Goal: Information Seeking & Learning: Learn about a topic

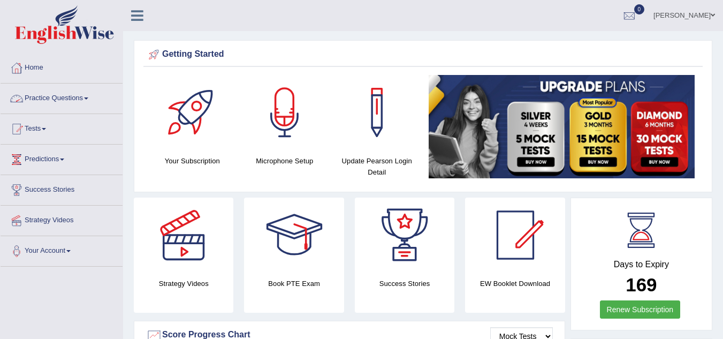
click at [83, 98] on link "Practice Questions" at bounding box center [62, 96] width 122 height 27
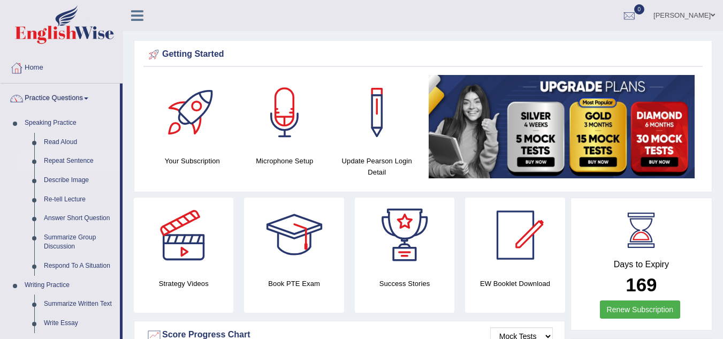
click at [52, 157] on link "Repeat Sentence" at bounding box center [79, 160] width 81 height 19
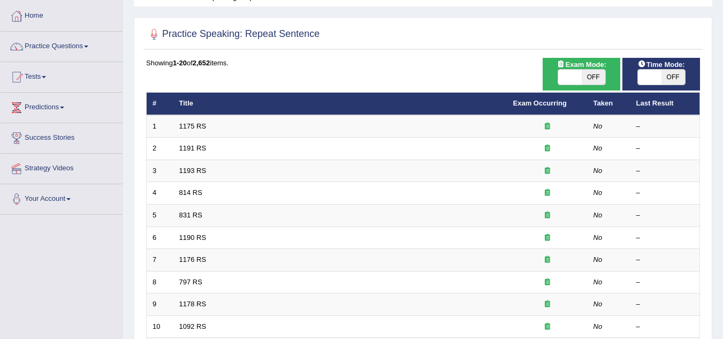
drag, startPoint x: 730, startPoint y: 112, endPoint x: 723, endPoint y: 135, distance: 24.0
click at [722, 135] on html "Toggle navigation Home Practice Questions Speaking Practice Read Aloud Repeat S…" at bounding box center [361, 117] width 723 height 339
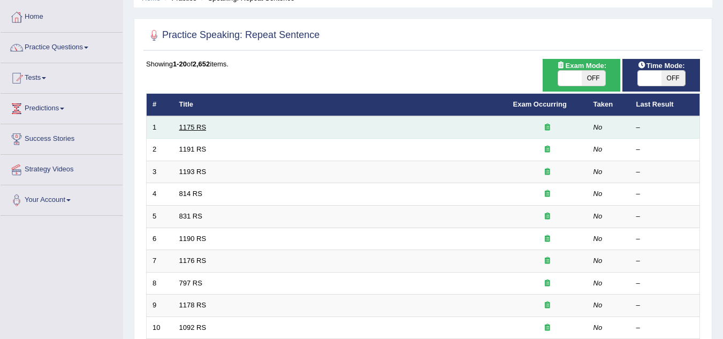
click at [189, 126] on link "1175 RS" at bounding box center [192, 127] width 27 height 8
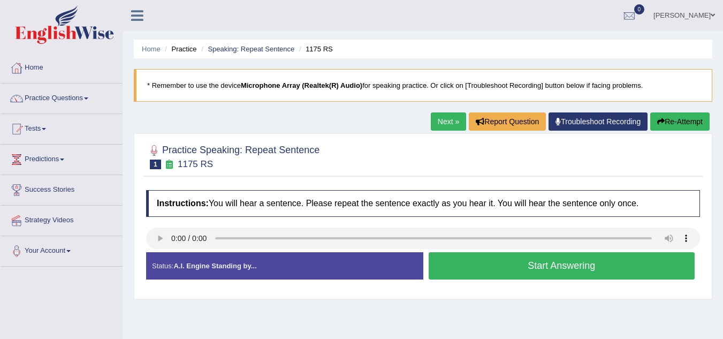
drag, startPoint x: 722, startPoint y: 110, endPoint x: 730, endPoint y: 130, distance: 21.7
click at [722, 130] on html "Toggle navigation Home Practice Questions Speaking Practice Read Aloud Repeat S…" at bounding box center [361, 169] width 723 height 339
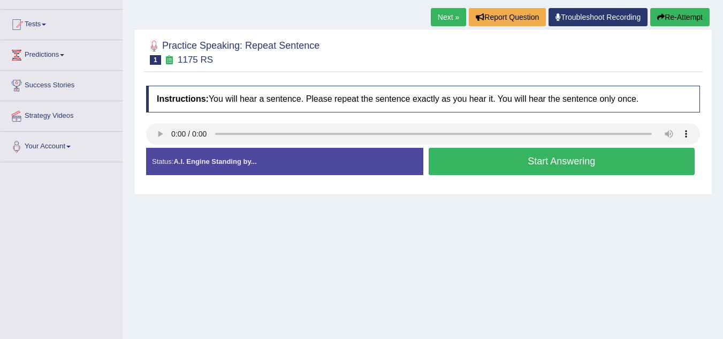
scroll to position [106, 0]
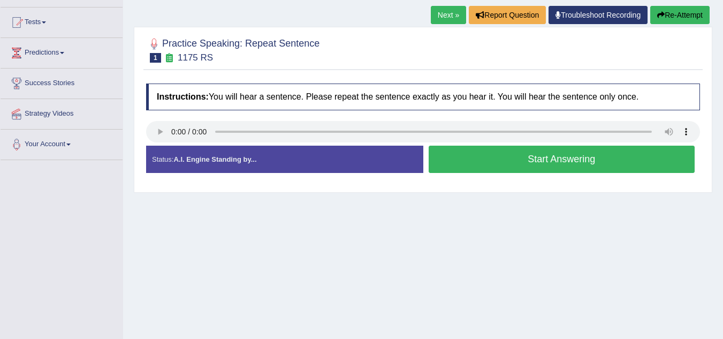
click at [555, 159] on button "Start Answering" at bounding box center [561, 158] width 266 height 27
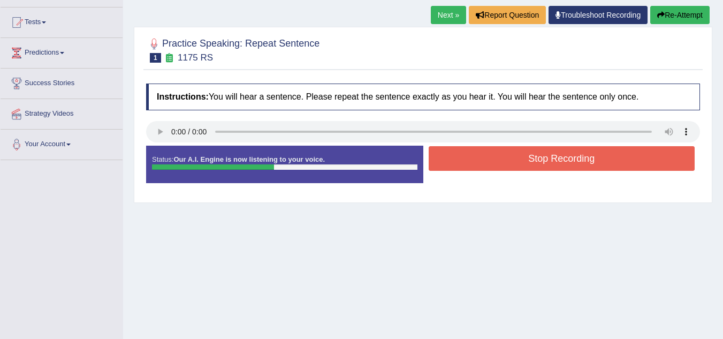
click at [555, 159] on button "Stop Recording" at bounding box center [561, 158] width 266 height 25
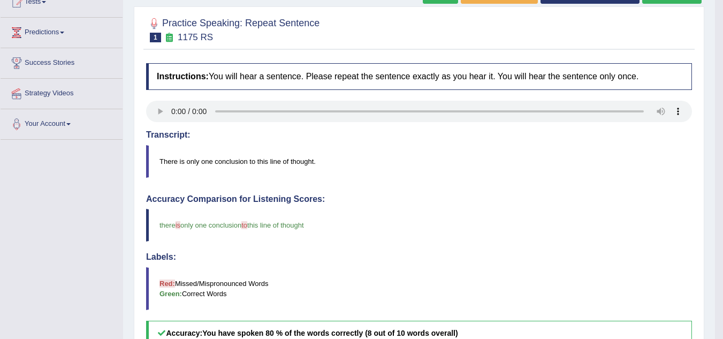
scroll to position [112, 0]
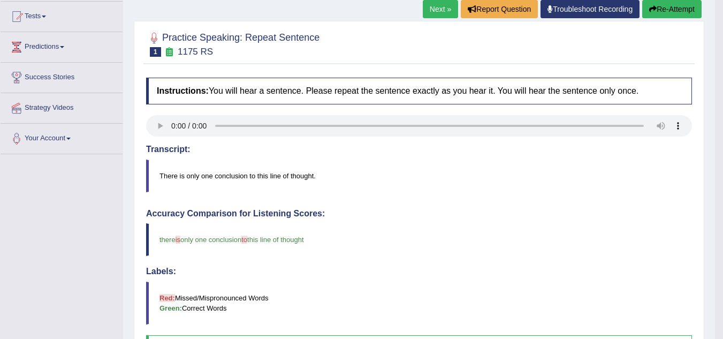
click at [433, 9] on link "Next »" at bounding box center [440, 9] width 35 height 18
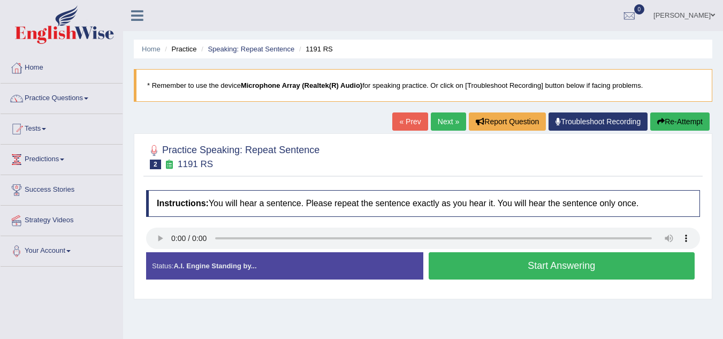
click at [485, 267] on button "Start Answering" at bounding box center [561, 265] width 266 height 27
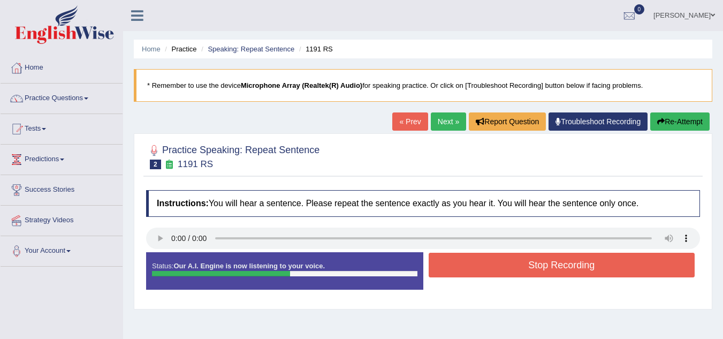
click at [485, 267] on button "Stop Recording" at bounding box center [561, 264] width 266 height 25
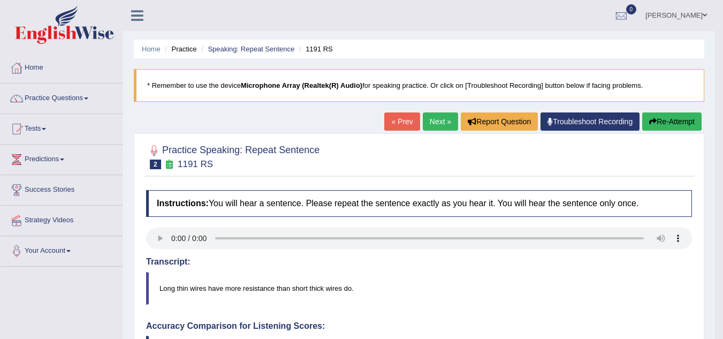
click at [656, 124] on button "Re-Attempt" at bounding box center [671, 121] width 59 height 18
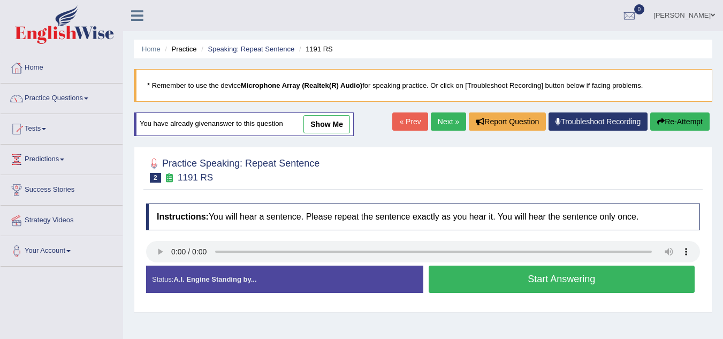
click at [460, 271] on button "Start Answering" at bounding box center [561, 278] width 266 height 27
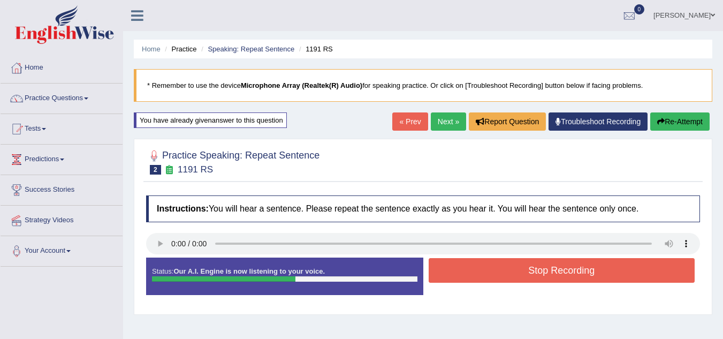
click at [460, 271] on button "Stop Recording" at bounding box center [561, 270] width 266 height 25
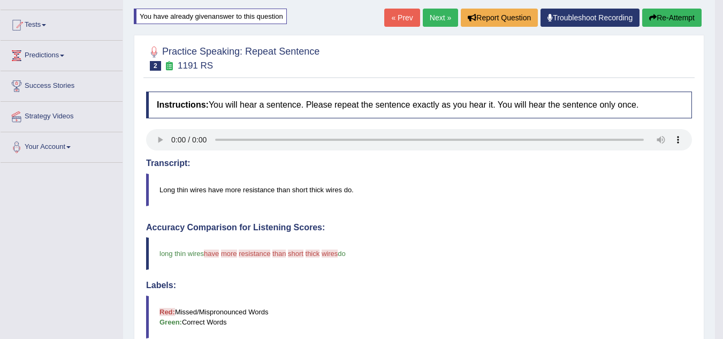
scroll to position [96, 0]
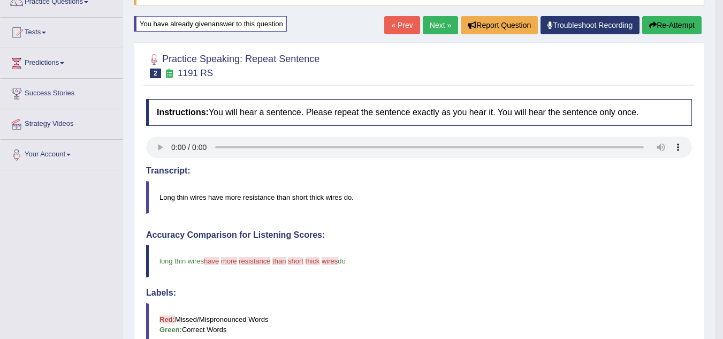
click at [680, 25] on button "Re-Attempt" at bounding box center [671, 25] width 59 height 18
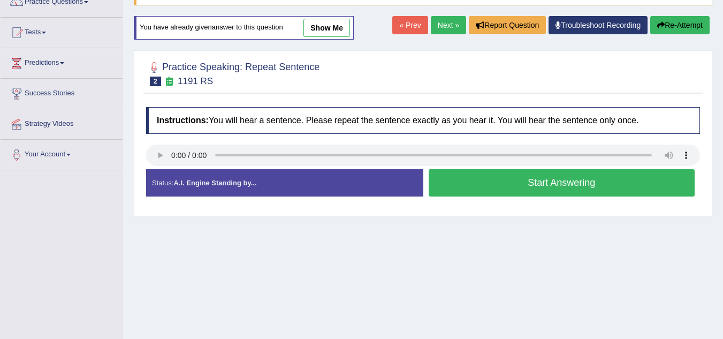
click at [510, 178] on button "Start Answering" at bounding box center [561, 182] width 266 height 27
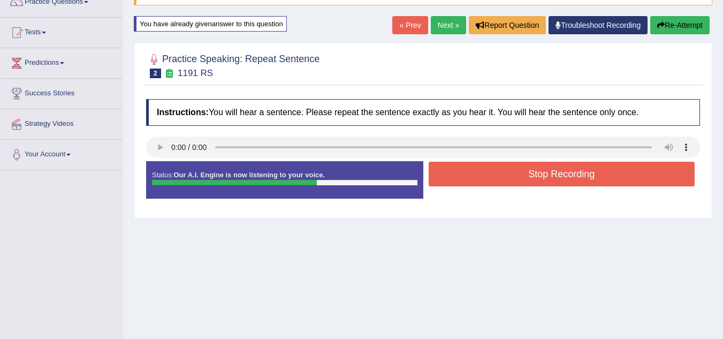
click at [486, 181] on button "Stop Recording" at bounding box center [561, 174] width 266 height 25
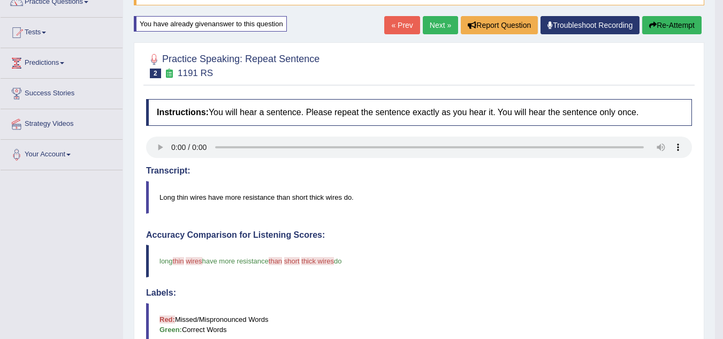
drag, startPoint x: 730, startPoint y: 106, endPoint x: 730, endPoint y: 144, distance: 38.5
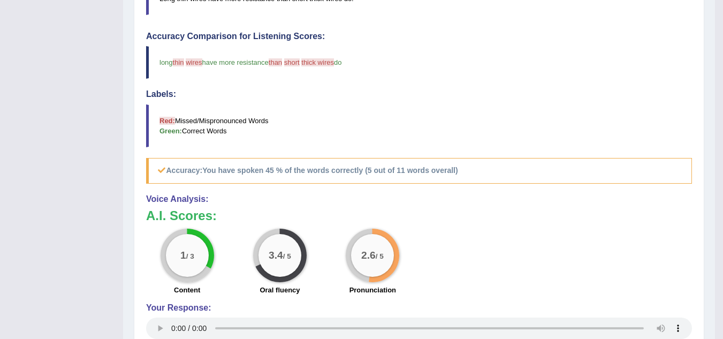
scroll to position [297, 0]
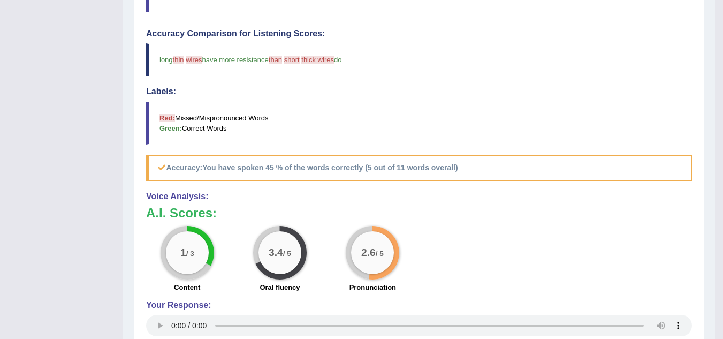
click at [199, 58] on span "wires" at bounding box center [194, 60] width 16 height 8
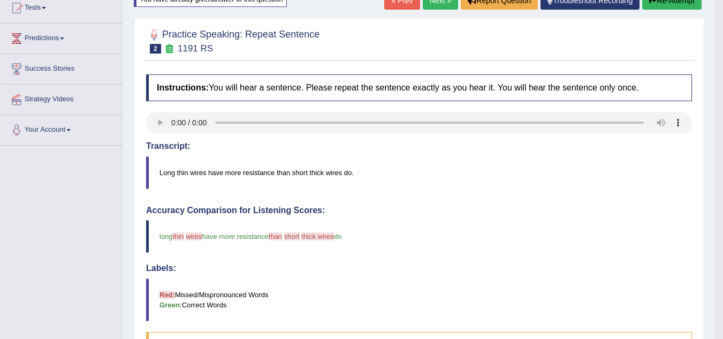
scroll to position [108, 0]
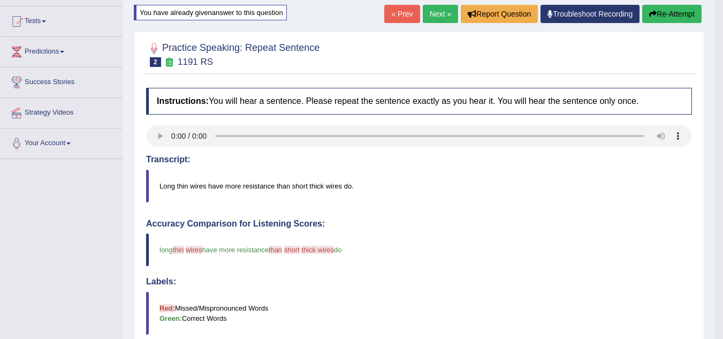
click at [661, 18] on button "Re-Attempt" at bounding box center [671, 14] width 59 height 18
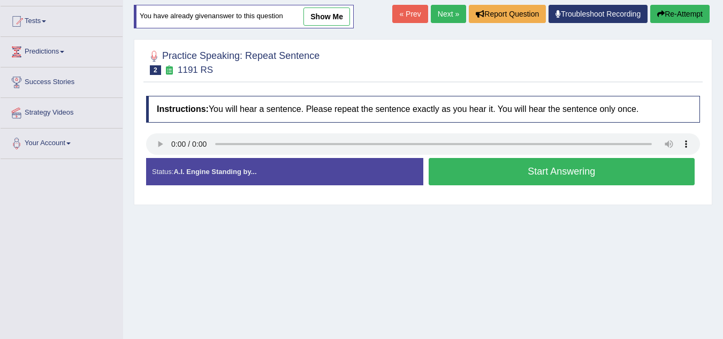
click at [480, 169] on button "Start Answering" at bounding box center [561, 171] width 266 height 27
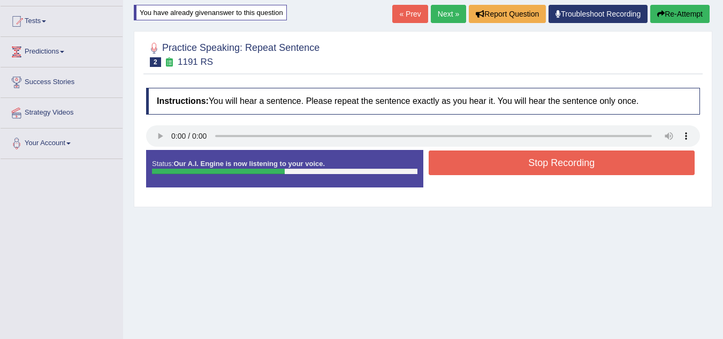
click at [480, 169] on button "Stop Recording" at bounding box center [561, 162] width 266 height 25
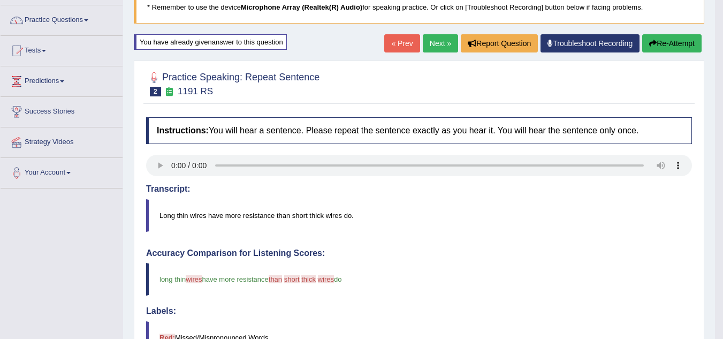
scroll to position [74, 0]
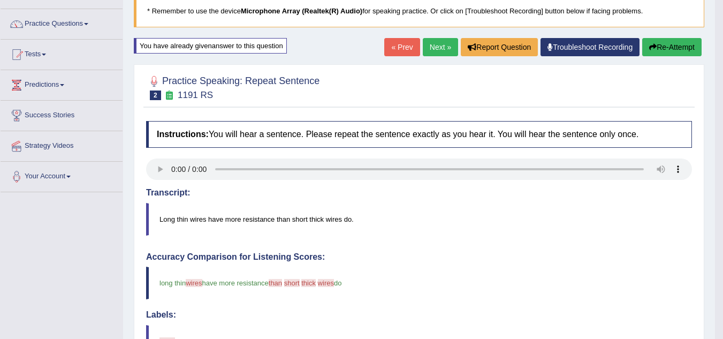
click at [669, 45] on button "Re-Attempt" at bounding box center [671, 47] width 59 height 18
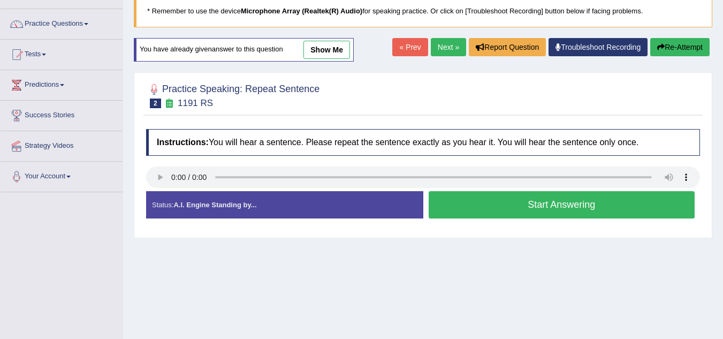
click at [455, 208] on button "Start Answering" at bounding box center [561, 204] width 266 height 27
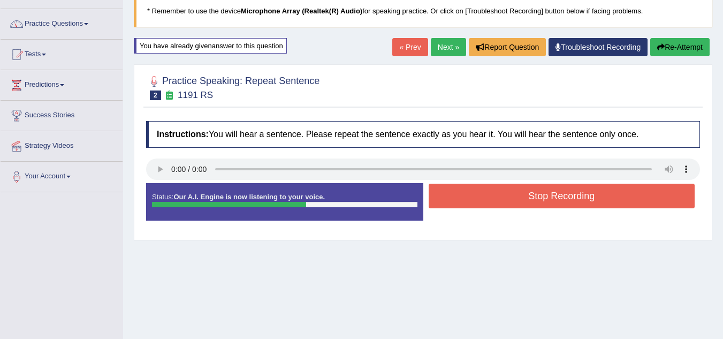
click at [457, 203] on button "Stop Recording" at bounding box center [561, 195] width 266 height 25
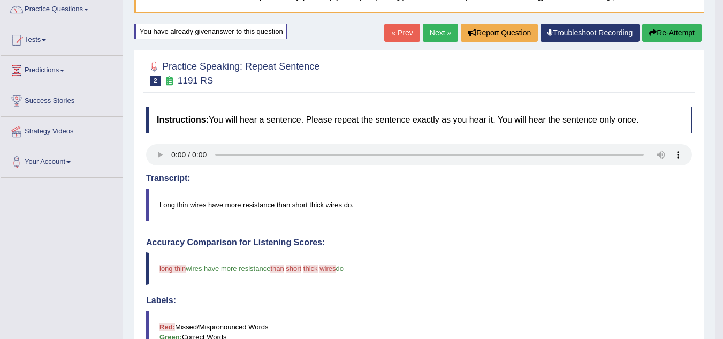
scroll to position [88, 0]
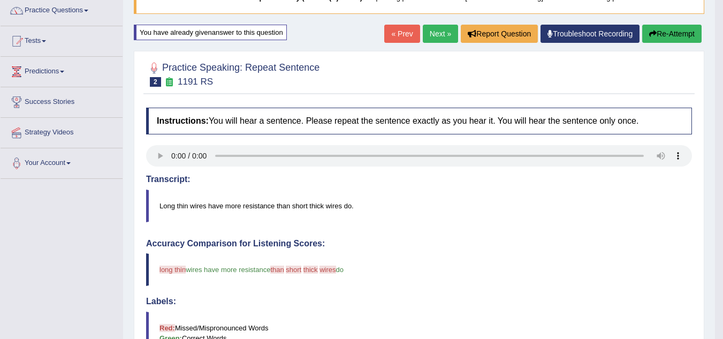
click at [665, 25] on button "Re-Attempt" at bounding box center [671, 34] width 59 height 18
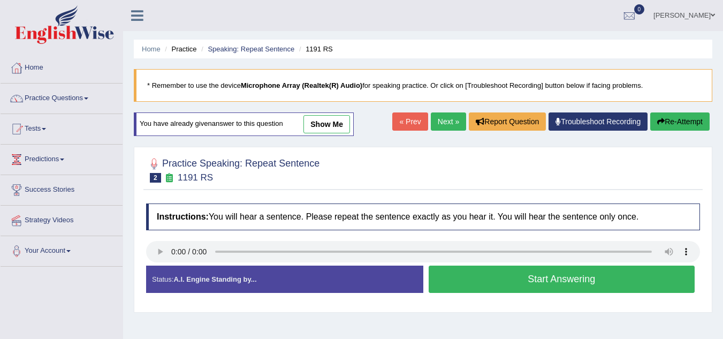
click at [465, 265] on button "Start Answering" at bounding box center [561, 278] width 266 height 27
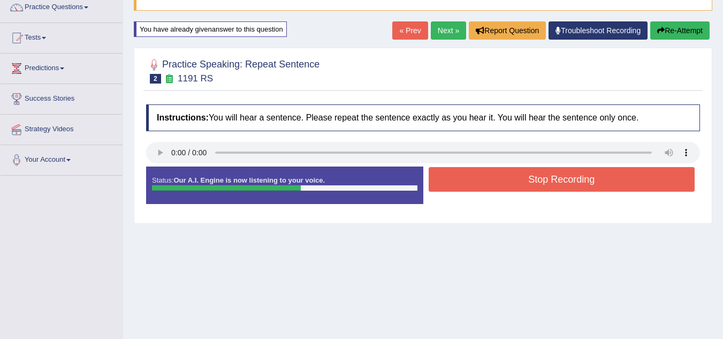
click at [483, 171] on button "Stop Recording" at bounding box center [561, 179] width 266 height 25
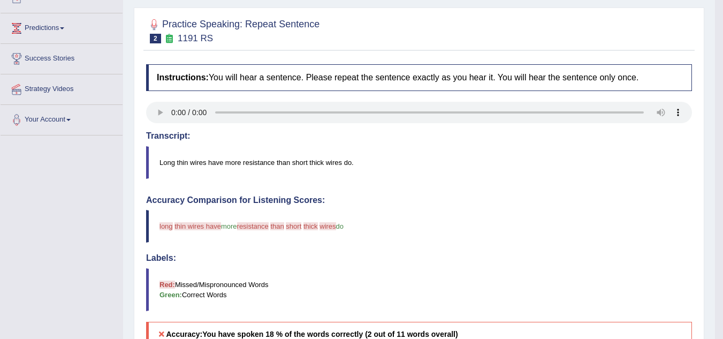
scroll to position [29, 0]
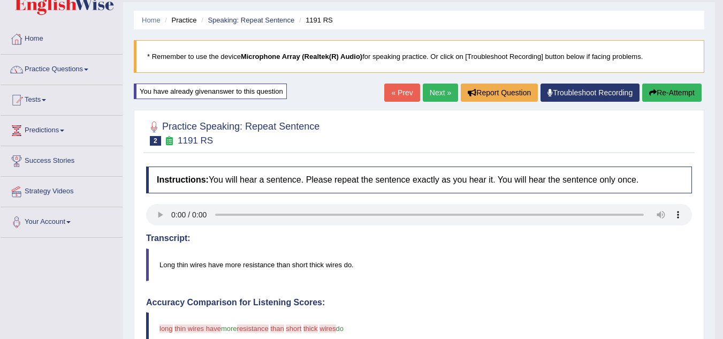
click at [667, 90] on button "Re-Attempt" at bounding box center [671, 92] width 59 height 18
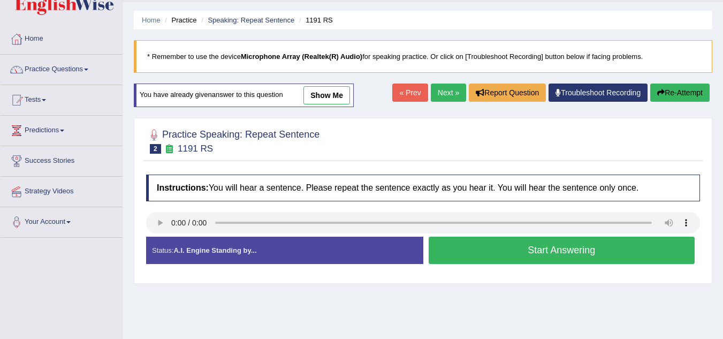
click at [454, 255] on button "Start Answering" at bounding box center [561, 249] width 266 height 27
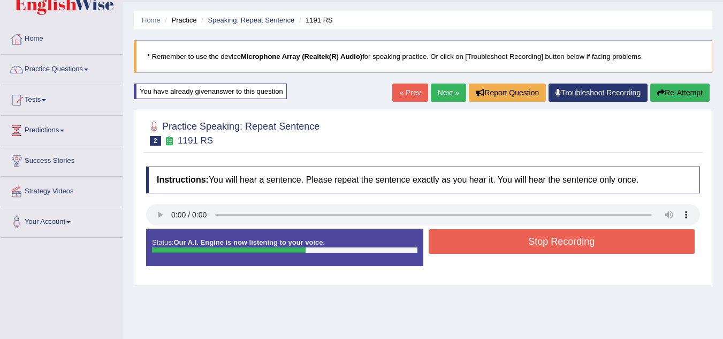
click at [475, 248] on button "Stop Recording" at bounding box center [561, 241] width 266 height 25
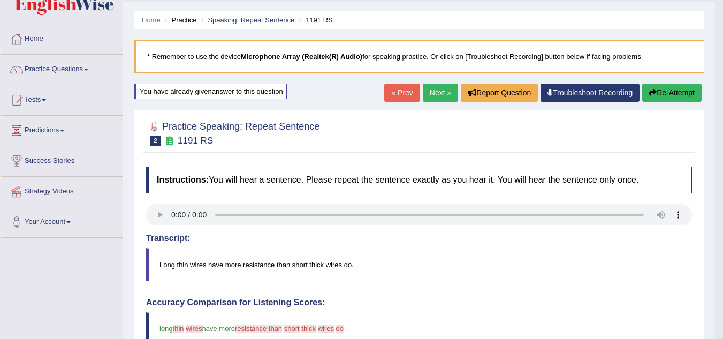
drag, startPoint x: 728, startPoint y: 110, endPoint x: 730, endPoint y: 166, distance: 56.7
click at [722, 166] on html "Toggle navigation Home Practice Questions Speaking Practice Read Aloud Repeat S…" at bounding box center [361, 140] width 723 height 339
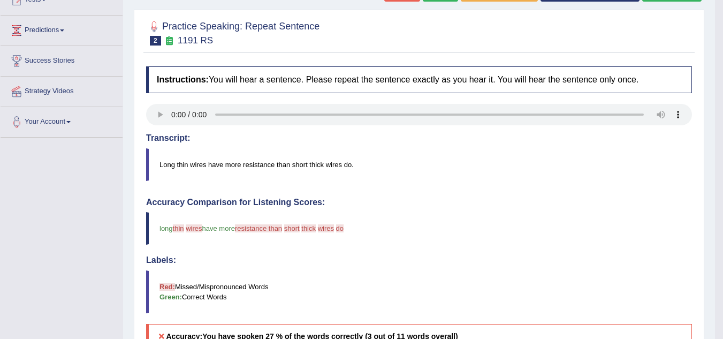
scroll to position [111, 0]
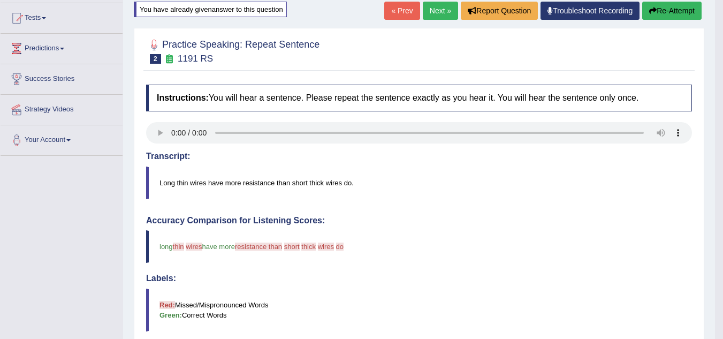
click at [654, 16] on button "Re-Attempt" at bounding box center [671, 11] width 59 height 18
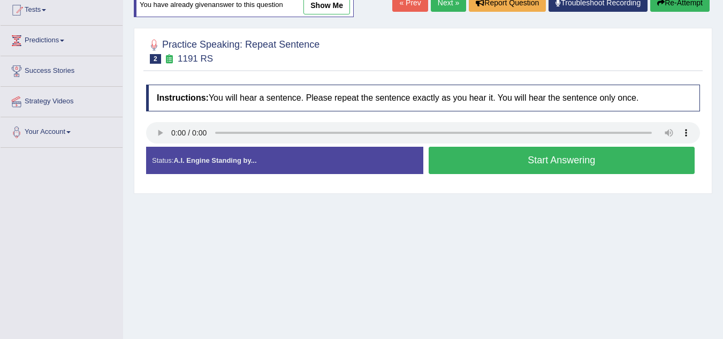
click at [484, 163] on button "Start Answering" at bounding box center [561, 160] width 266 height 27
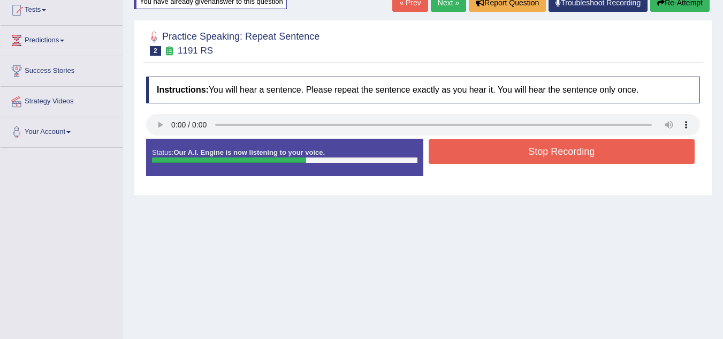
click at [484, 163] on button "Stop Recording" at bounding box center [561, 151] width 266 height 25
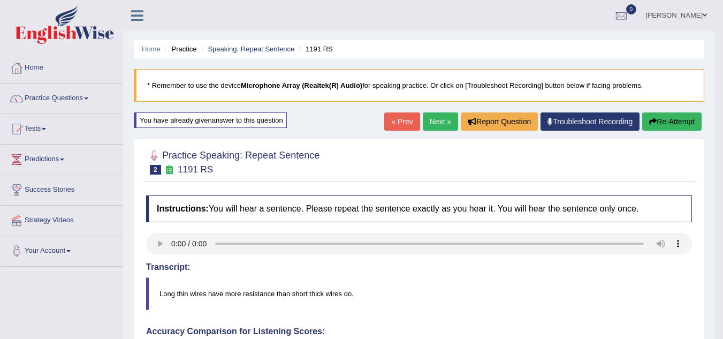
click at [678, 128] on button "Re-Attempt" at bounding box center [671, 121] width 59 height 18
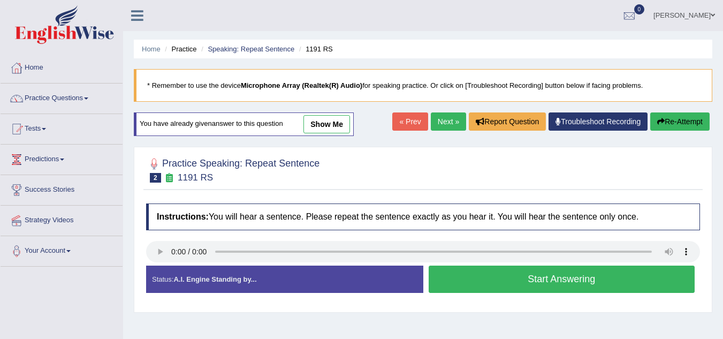
click at [491, 286] on button "Start Answering" at bounding box center [561, 278] width 266 height 27
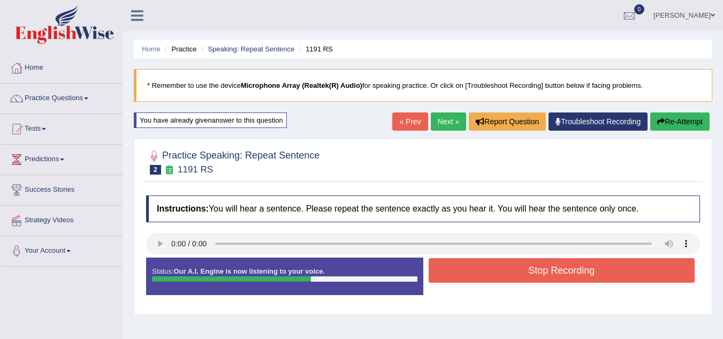
click at [496, 271] on button "Stop Recording" at bounding box center [561, 270] width 266 height 25
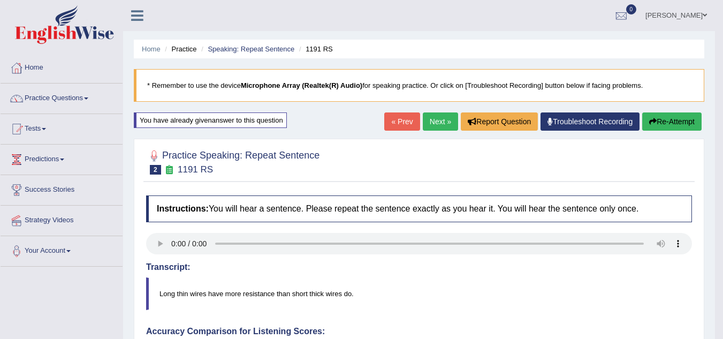
click at [436, 121] on link "Next »" at bounding box center [440, 121] width 35 height 18
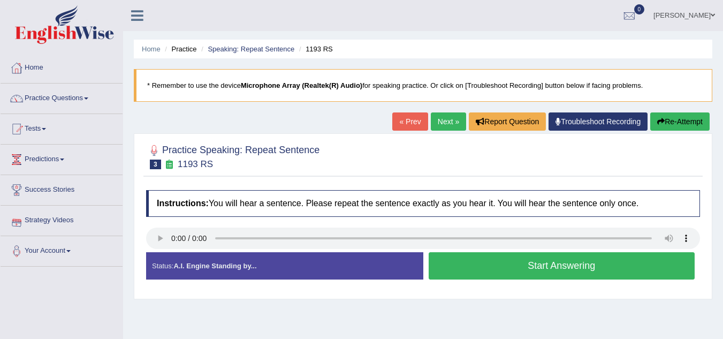
click at [481, 272] on button "Start Answering" at bounding box center [561, 265] width 266 height 27
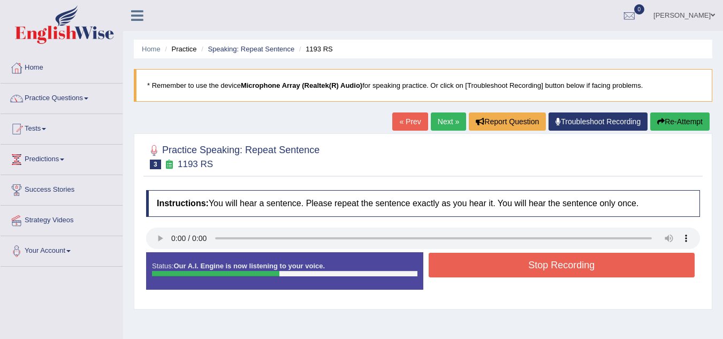
click at [481, 272] on button "Stop Recording" at bounding box center [561, 264] width 266 height 25
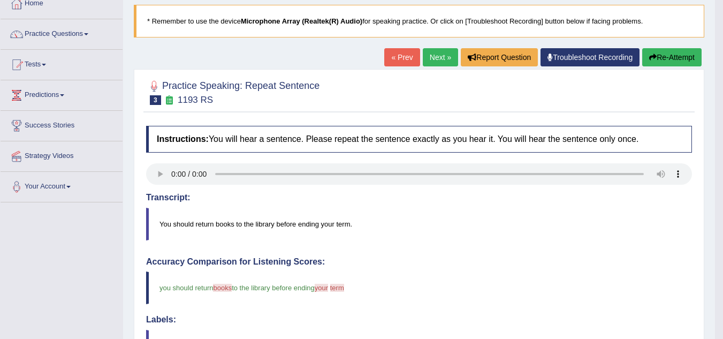
scroll to position [59, 0]
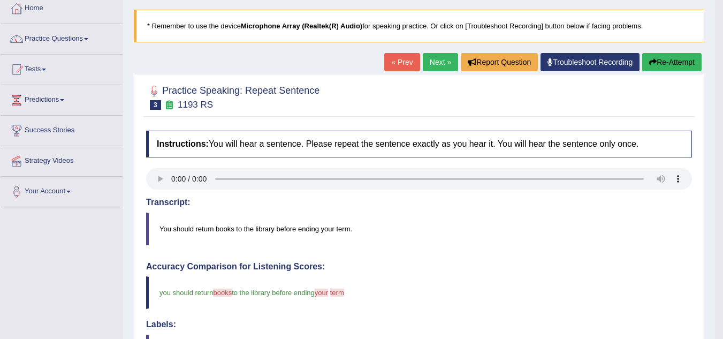
click at [656, 68] on button "Re-Attempt" at bounding box center [671, 62] width 59 height 18
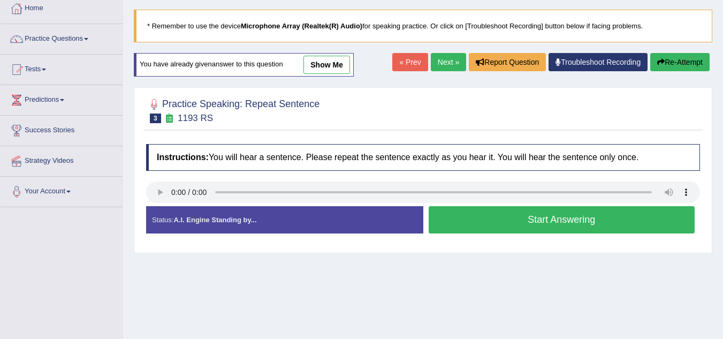
scroll to position [59, 0]
click at [456, 221] on button "Start Answering" at bounding box center [561, 219] width 266 height 27
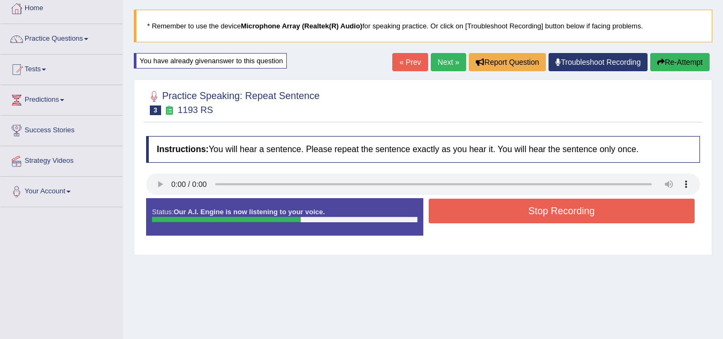
click at [456, 221] on button "Stop Recording" at bounding box center [561, 210] width 266 height 25
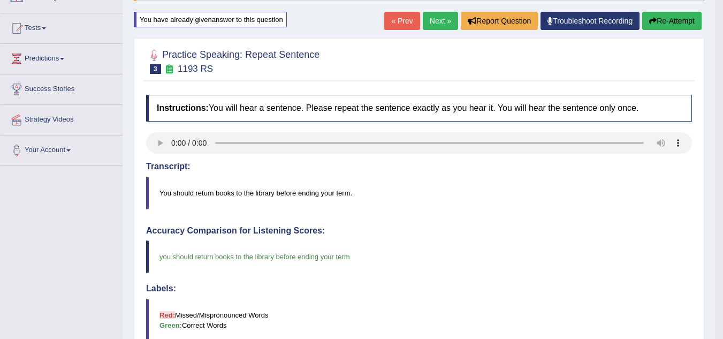
scroll to position [99, 0]
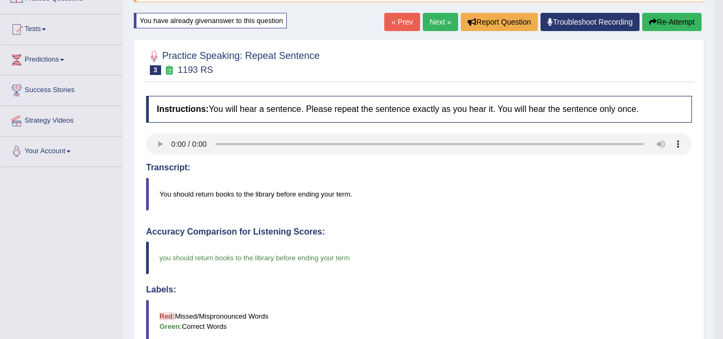
click at [657, 23] on button "Re-Attempt" at bounding box center [671, 22] width 59 height 18
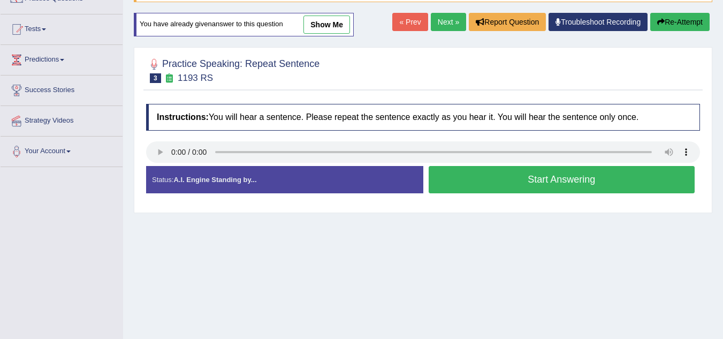
click at [457, 177] on button "Start Answering" at bounding box center [561, 179] width 266 height 27
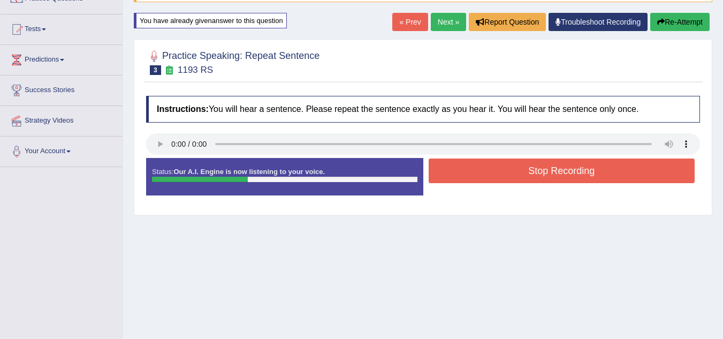
click at [457, 177] on button "Stop Recording" at bounding box center [561, 170] width 266 height 25
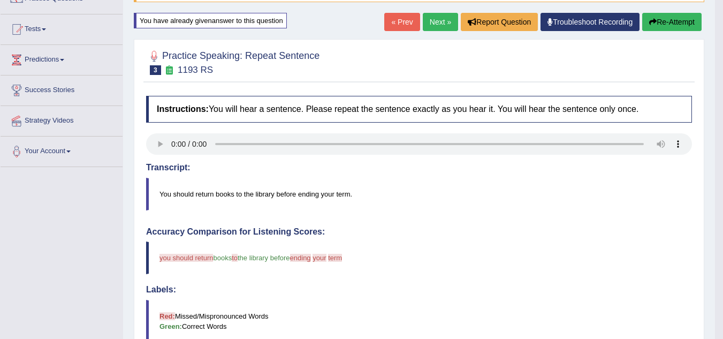
drag, startPoint x: 730, startPoint y: 81, endPoint x: 730, endPoint y: 172, distance: 90.9
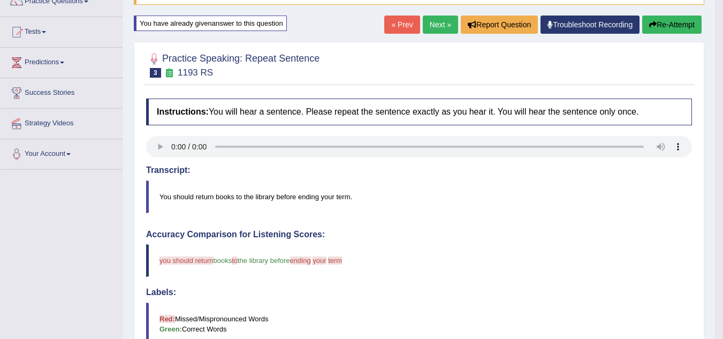
scroll to position [92, 0]
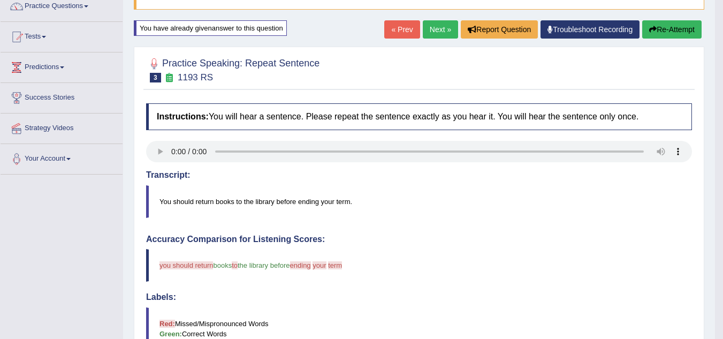
click at [646, 36] on button "Re-Attempt" at bounding box center [671, 29] width 59 height 18
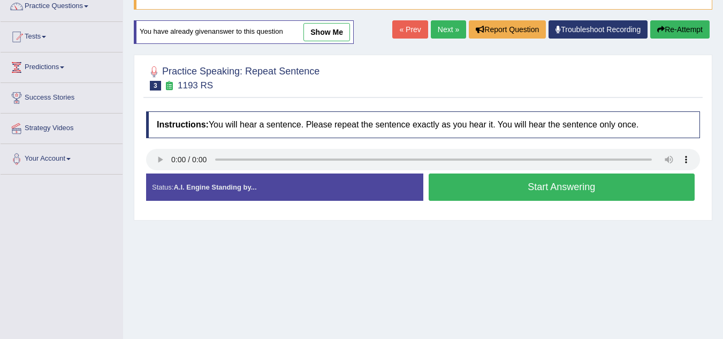
click at [469, 186] on button "Start Answering" at bounding box center [561, 186] width 266 height 27
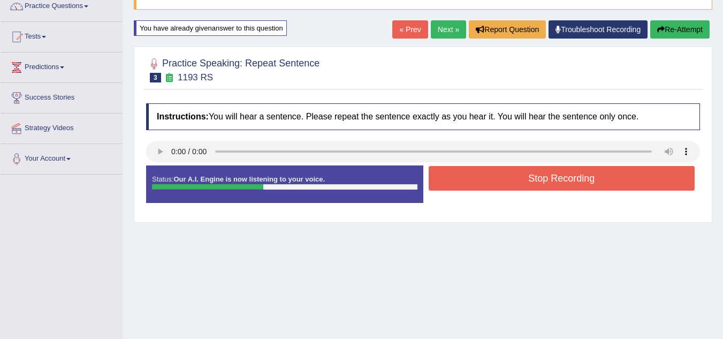
click at [469, 186] on button "Stop Recording" at bounding box center [561, 178] width 266 height 25
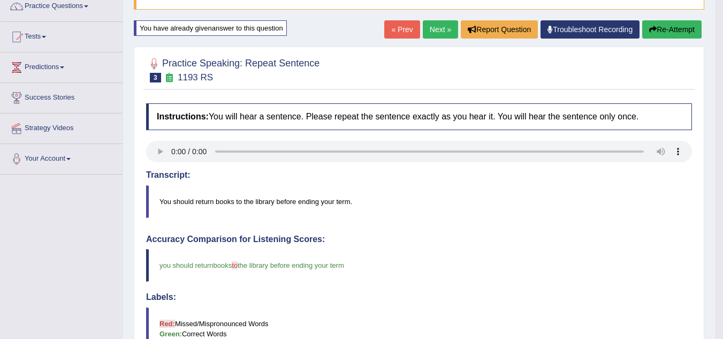
drag, startPoint x: 730, startPoint y: 155, endPoint x: 730, endPoint y: 241, distance: 86.6
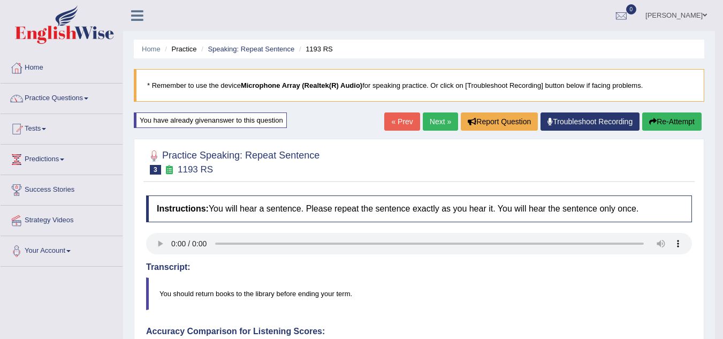
click at [446, 117] on link "Next »" at bounding box center [440, 121] width 35 height 18
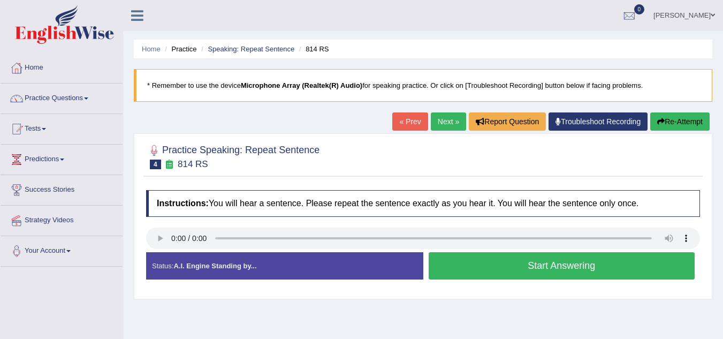
click at [574, 98] on blockquote "* Remember to use the device Microphone Array (Realtek(R) Audio) for speaking p…" at bounding box center [423, 85] width 578 height 33
click at [505, 262] on button "Start Answering" at bounding box center [561, 265] width 266 height 27
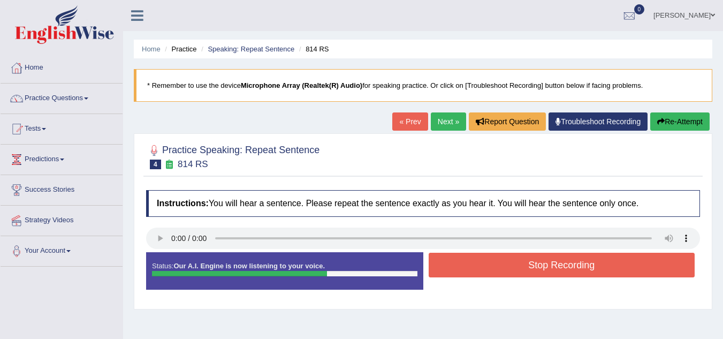
click at [505, 262] on button "Stop Recording" at bounding box center [561, 264] width 266 height 25
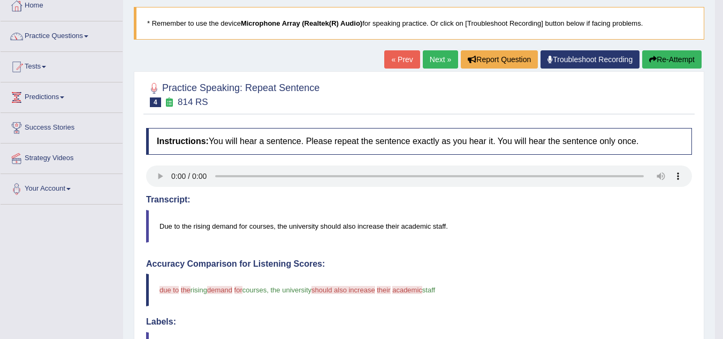
scroll to position [58, 0]
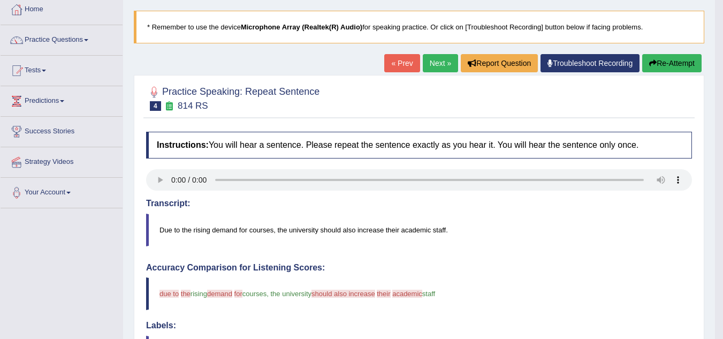
click at [653, 67] on button "Re-Attempt" at bounding box center [671, 63] width 59 height 18
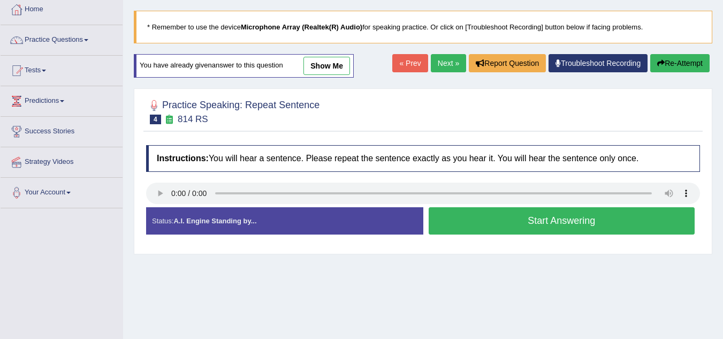
click at [448, 232] on button "Start Answering" at bounding box center [561, 220] width 266 height 27
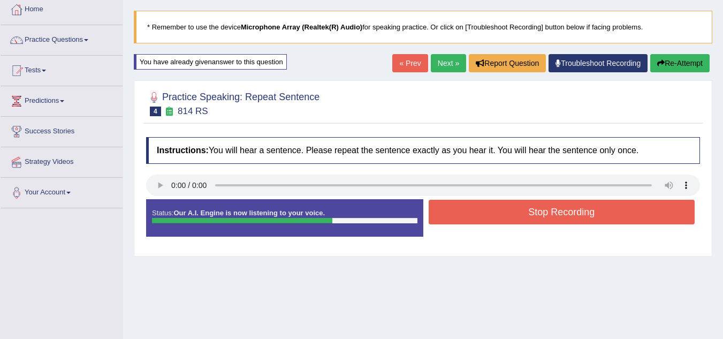
click at [506, 213] on button "Stop Recording" at bounding box center [561, 211] width 266 height 25
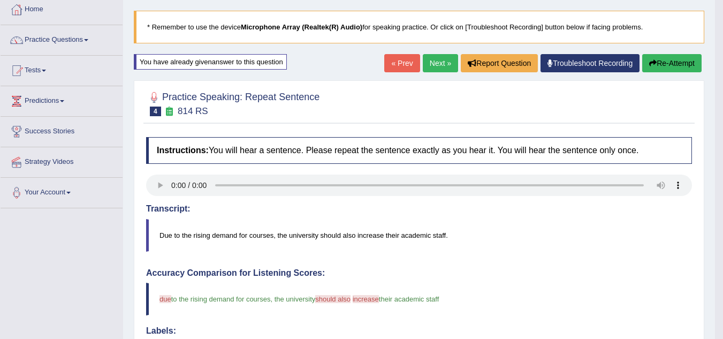
drag, startPoint x: 730, startPoint y: 138, endPoint x: 730, endPoint y: 184, distance: 46.0
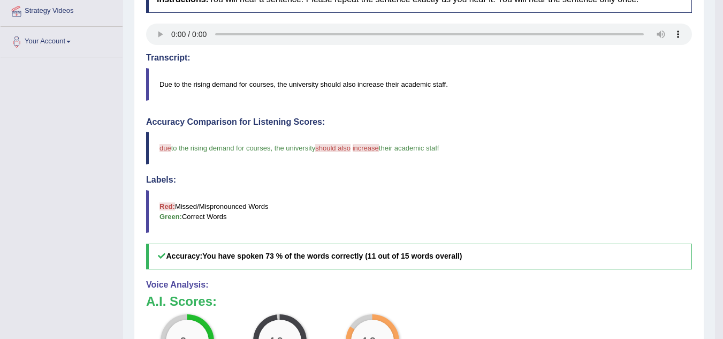
scroll to position [208, 0]
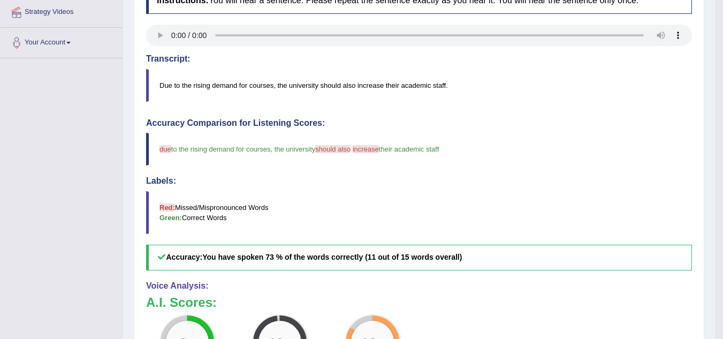
click at [189, 5] on b "Instructions:" at bounding box center [183, 0] width 52 height 9
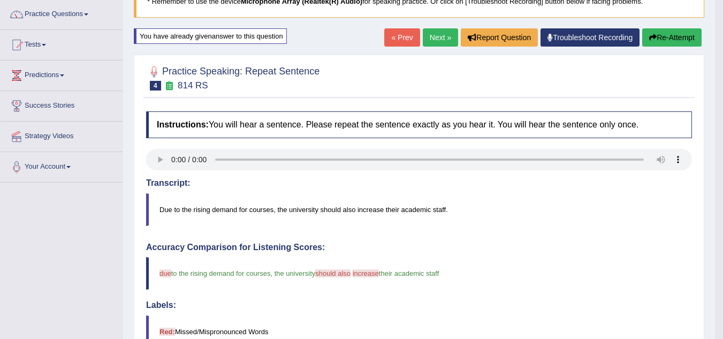
scroll to position [75, 0]
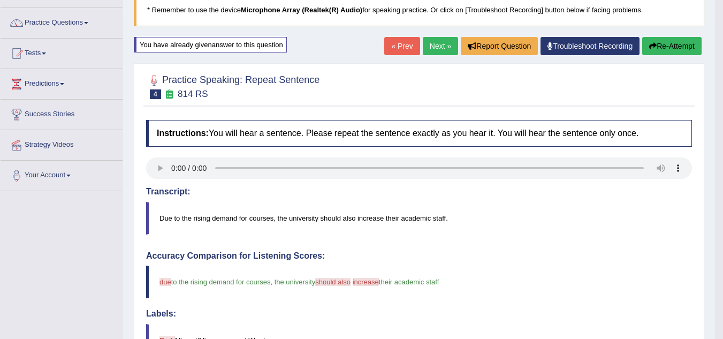
click at [659, 43] on button "Re-Attempt" at bounding box center [671, 46] width 59 height 18
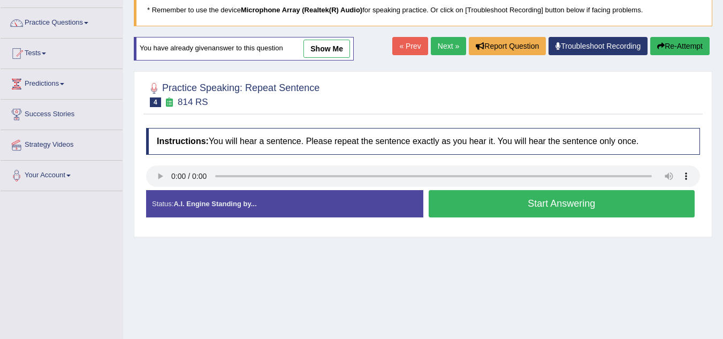
click at [472, 206] on button "Start Answering" at bounding box center [561, 203] width 266 height 27
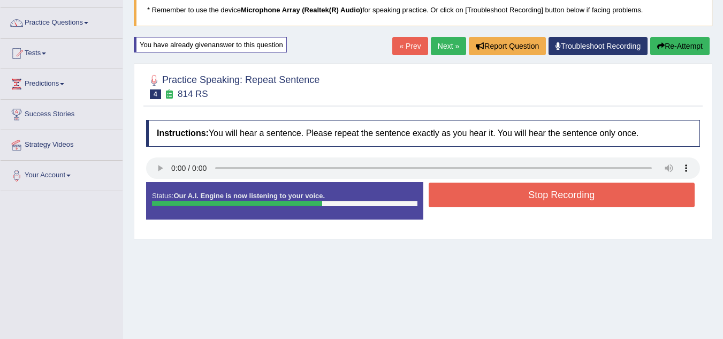
click at [472, 206] on button "Stop Recording" at bounding box center [561, 194] width 266 height 25
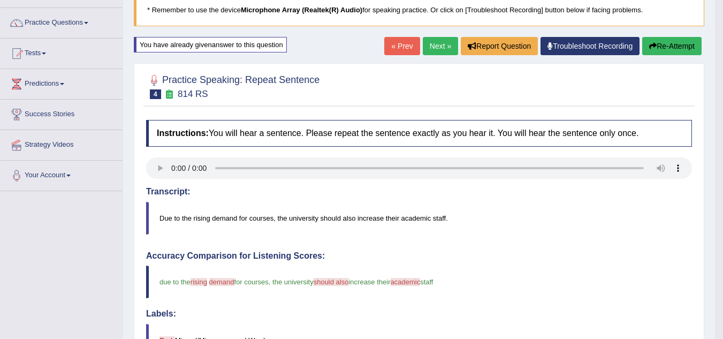
drag, startPoint x: 730, startPoint y: 150, endPoint x: 730, endPoint y: 208, distance: 58.3
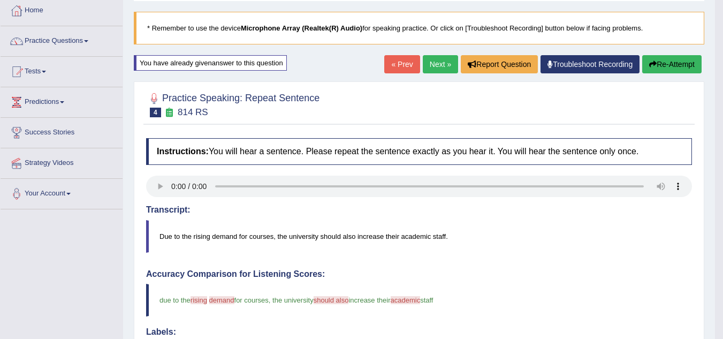
scroll to position [24, 0]
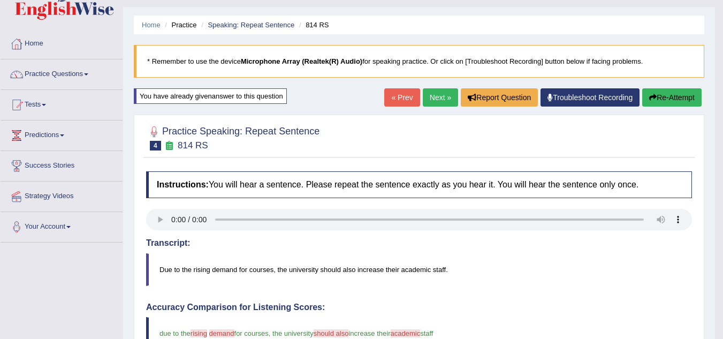
click at [433, 102] on link "Next »" at bounding box center [440, 97] width 35 height 18
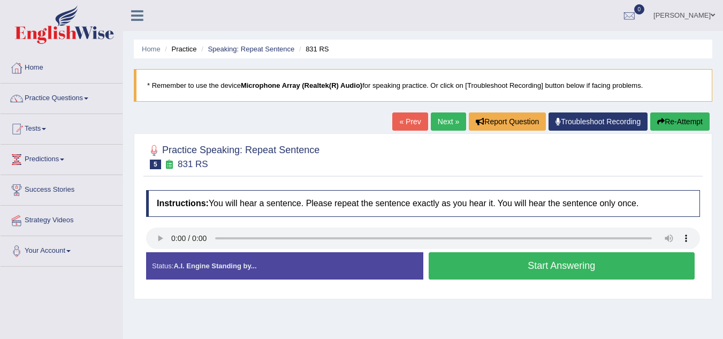
click at [494, 274] on button "Start Answering" at bounding box center [561, 265] width 266 height 27
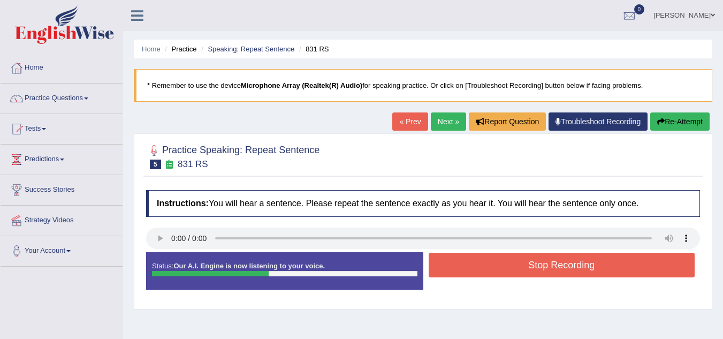
click at [494, 274] on button "Stop Recording" at bounding box center [561, 264] width 266 height 25
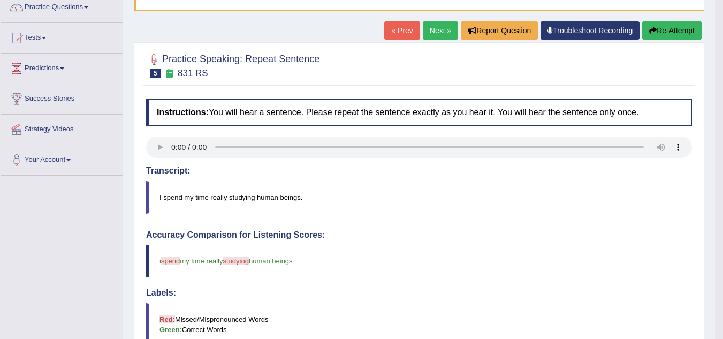
scroll to position [85, 0]
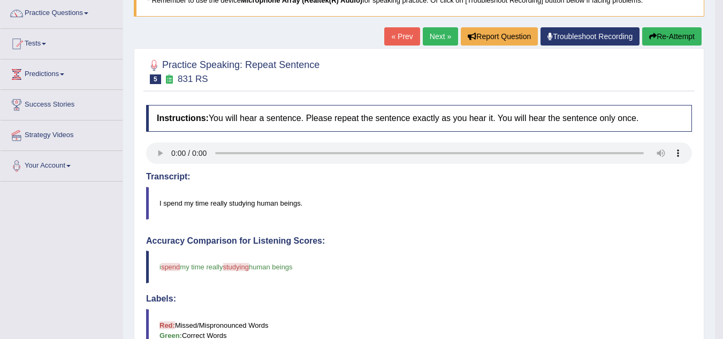
click at [656, 31] on button "Re-Attempt" at bounding box center [671, 36] width 59 height 18
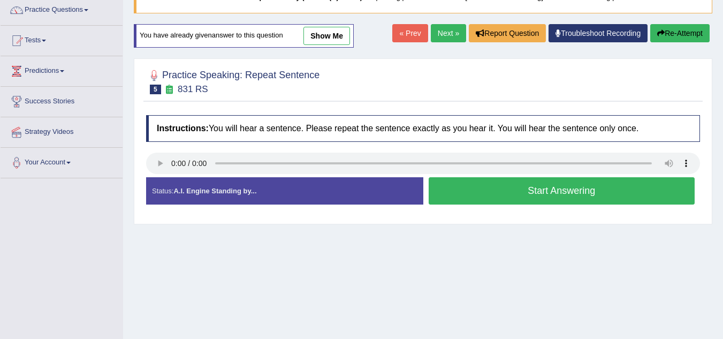
scroll to position [88, 0]
click at [489, 188] on button "Start Answering" at bounding box center [561, 190] width 266 height 27
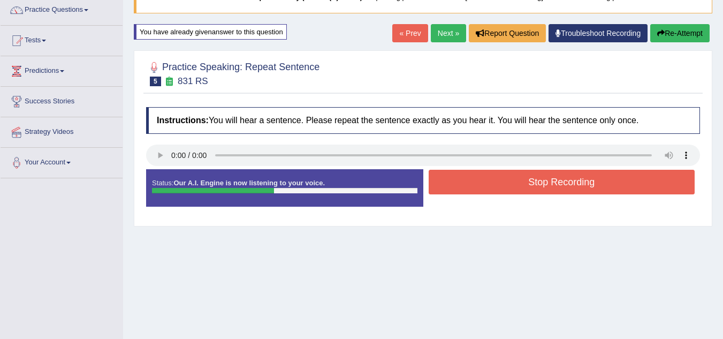
click at [489, 188] on button "Stop Recording" at bounding box center [561, 182] width 266 height 25
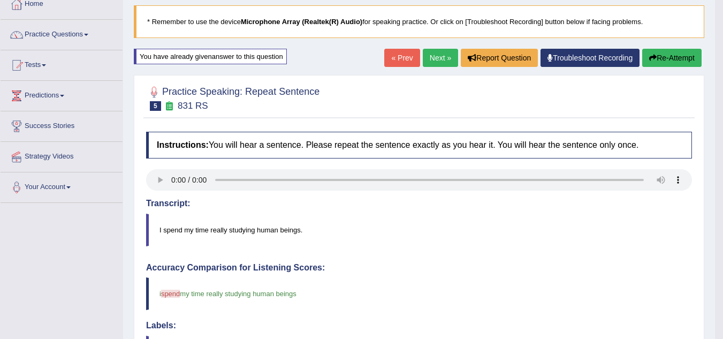
scroll to position [62, 0]
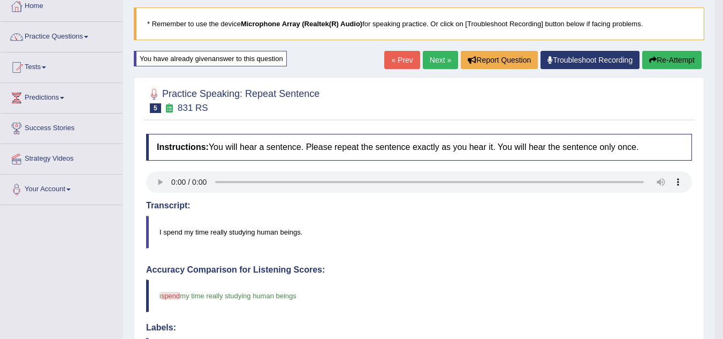
click at [666, 62] on button "Re-Attempt" at bounding box center [671, 60] width 59 height 18
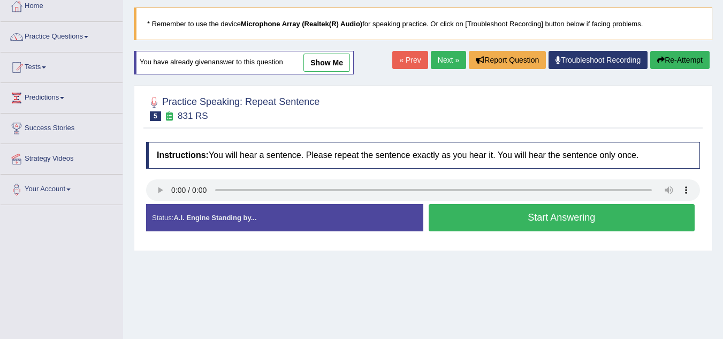
scroll to position [62, 0]
click at [493, 218] on button "Start Answering" at bounding box center [561, 217] width 266 height 27
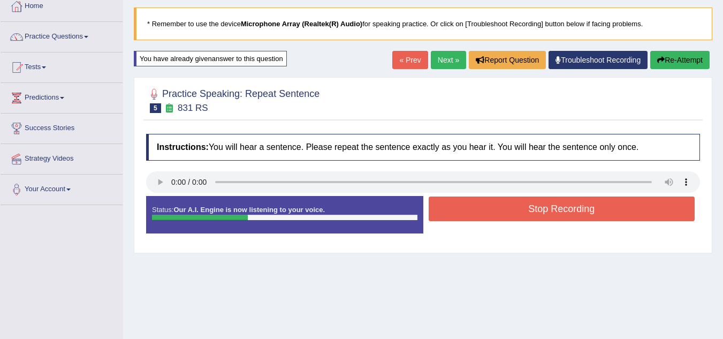
click at [493, 218] on button "Stop Recording" at bounding box center [561, 208] width 266 height 25
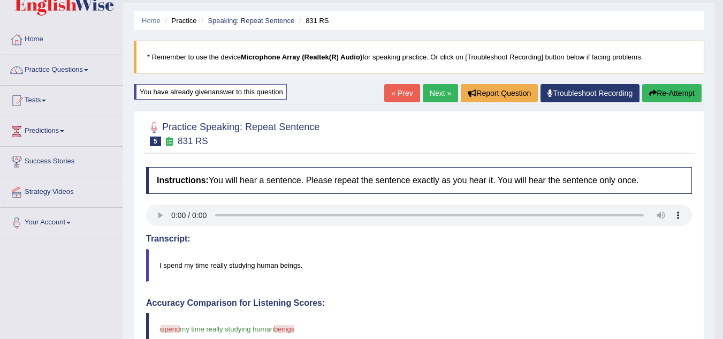
scroll to position [26, 0]
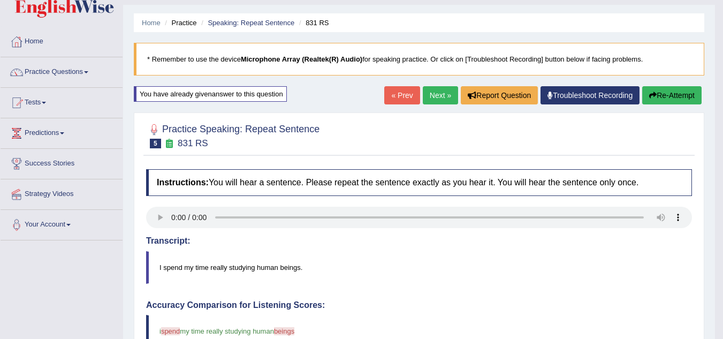
click at [432, 93] on link "Next »" at bounding box center [440, 95] width 35 height 18
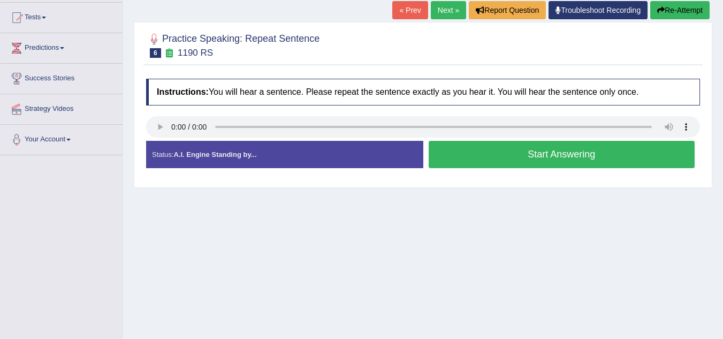
scroll to position [110, 0]
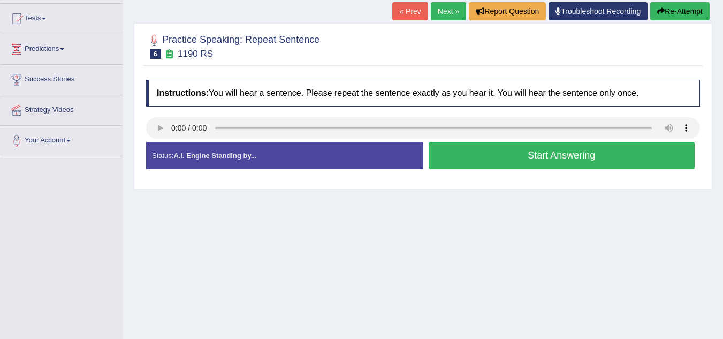
click at [456, 159] on button "Start Answering" at bounding box center [561, 155] width 266 height 27
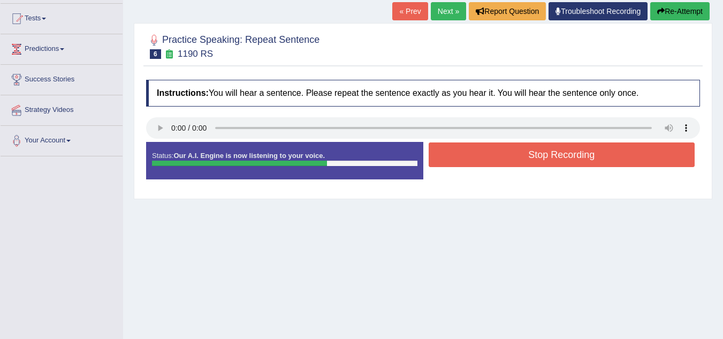
click at [456, 159] on button "Stop Recording" at bounding box center [561, 154] width 266 height 25
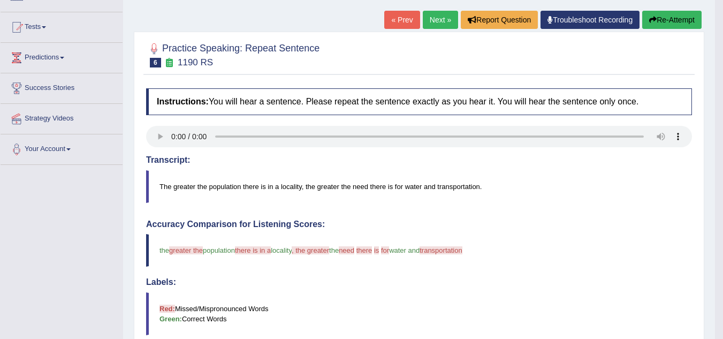
scroll to position [39, 0]
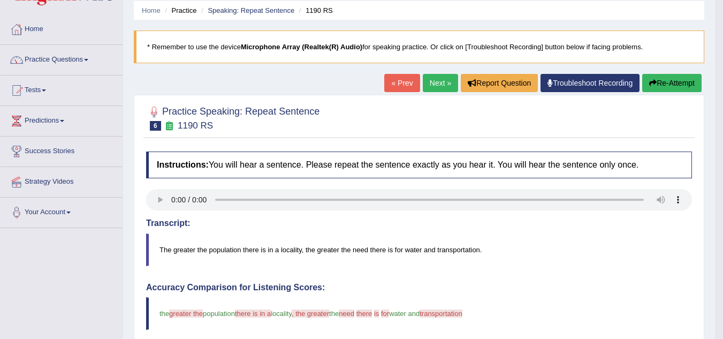
click at [646, 89] on button "Re-Attempt" at bounding box center [671, 83] width 59 height 18
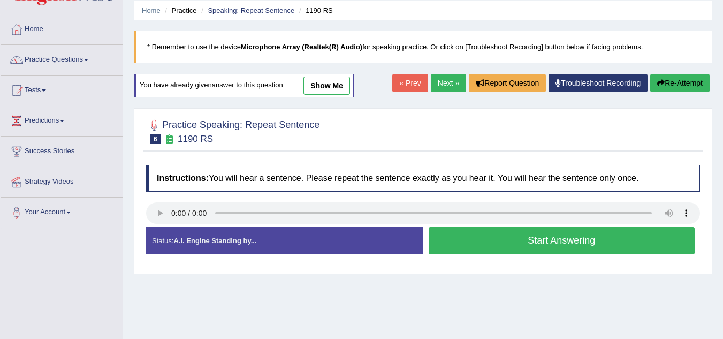
scroll to position [39, 0]
click at [469, 239] on button "Start Answering" at bounding box center [561, 240] width 266 height 27
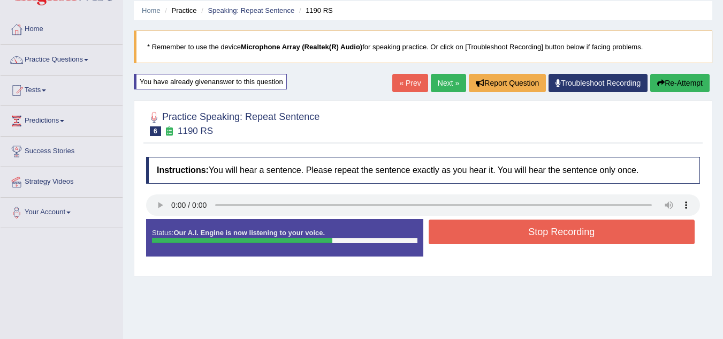
click at [469, 239] on button "Stop Recording" at bounding box center [561, 231] width 266 height 25
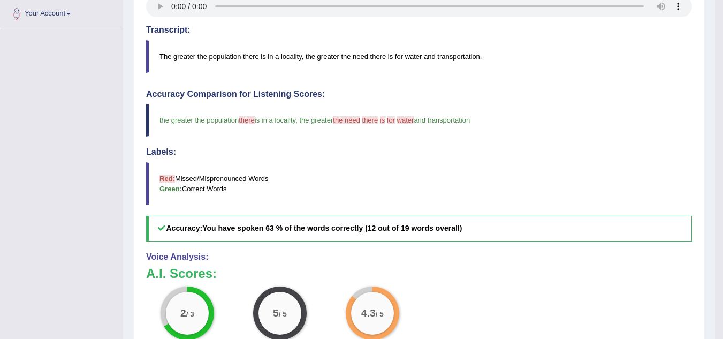
scroll to position [267, 0]
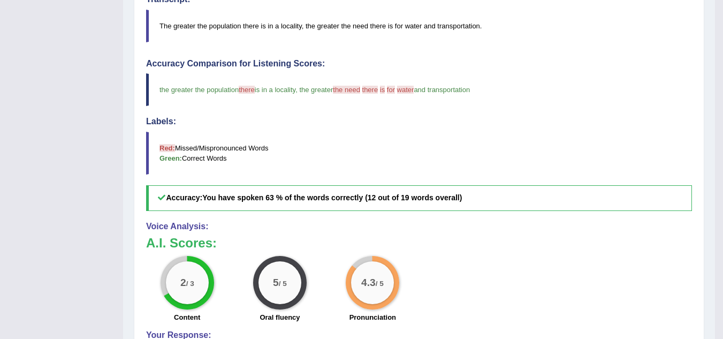
drag, startPoint x: 722, startPoint y: 158, endPoint x: 715, endPoint y: 228, distance: 71.0
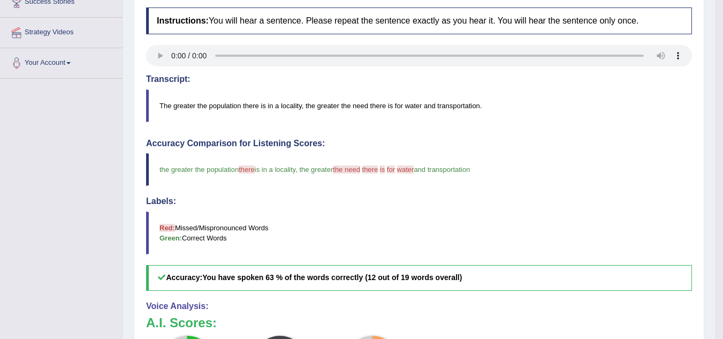
scroll to position [0, 0]
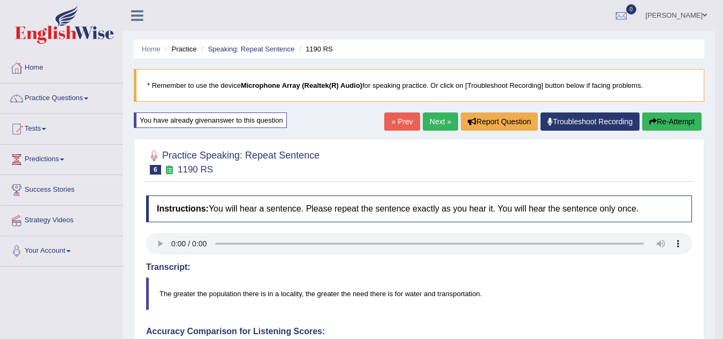
click at [423, 125] on link "Next »" at bounding box center [440, 121] width 35 height 18
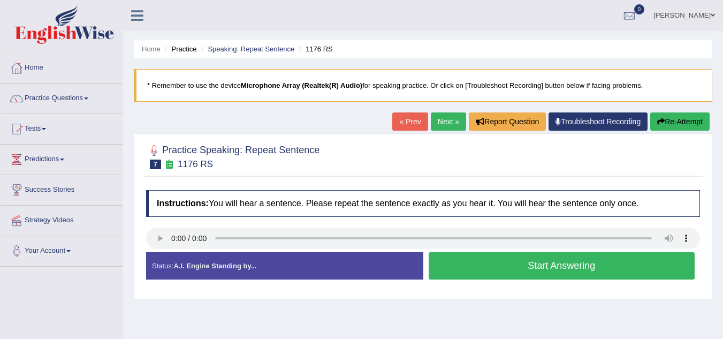
click at [517, 272] on button "Start Answering" at bounding box center [561, 265] width 266 height 27
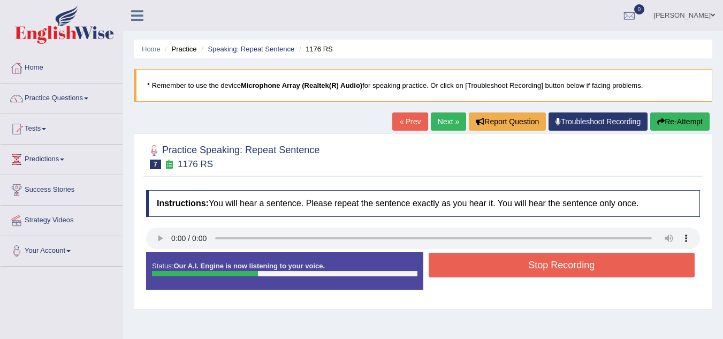
click at [517, 272] on button "Stop Recording" at bounding box center [561, 264] width 266 height 25
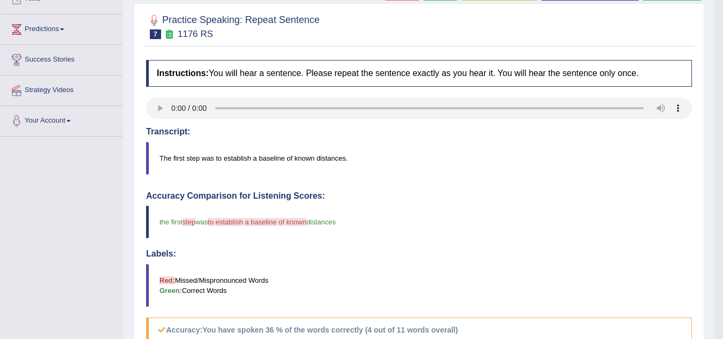
scroll to position [124, 0]
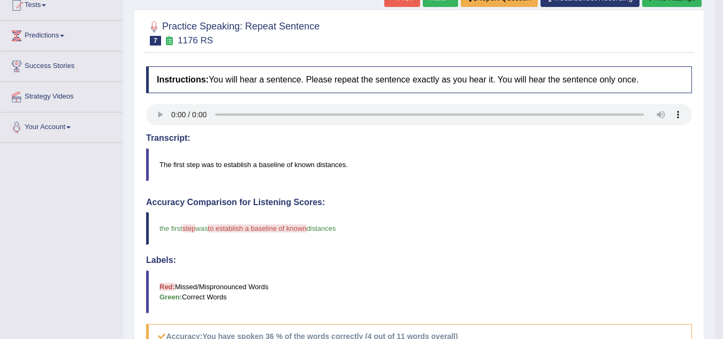
click at [228, 87] on h4 "Instructions: You will hear a sentence. Please repeat the sentence exactly as y…" at bounding box center [419, 79] width 546 height 27
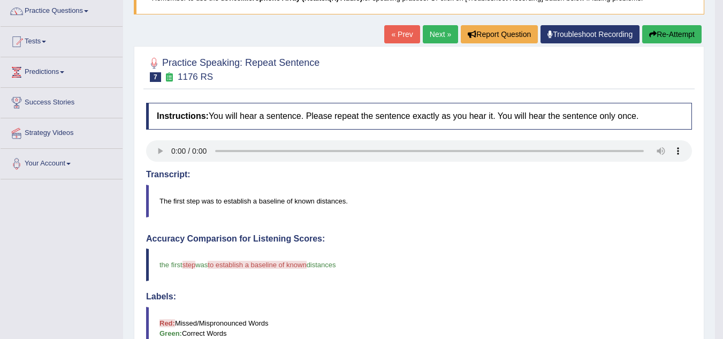
scroll to position [68, 0]
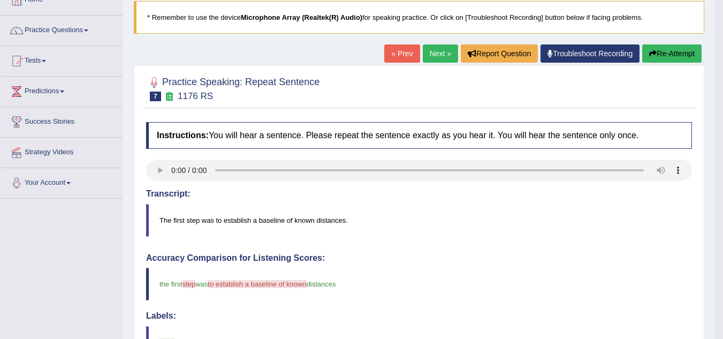
click at [664, 48] on button "Re-Attempt" at bounding box center [671, 53] width 59 height 18
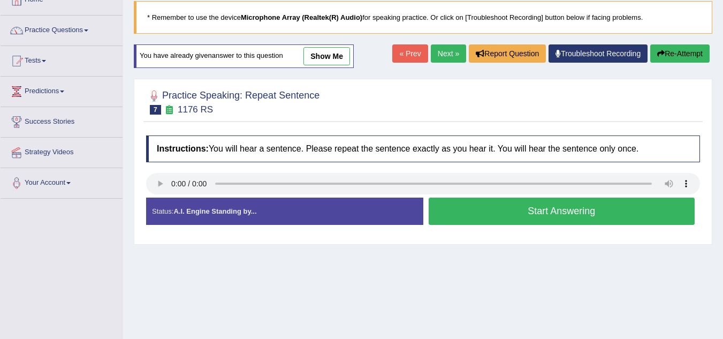
click at [531, 206] on button "Start Answering" at bounding box center [561, 210] width 266 height 27
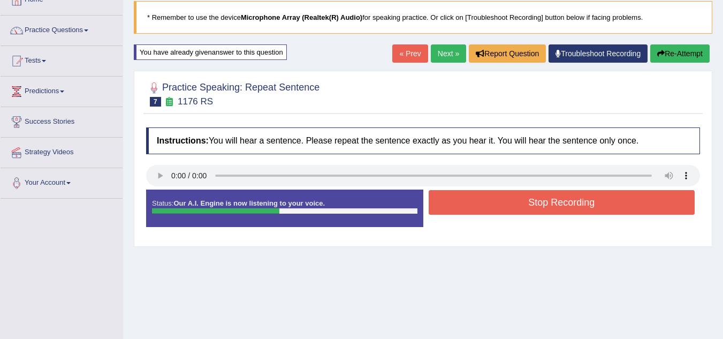
click at [531, 206] on button "Stop Recording" at bounding box center [561, 202] width 266 height 25
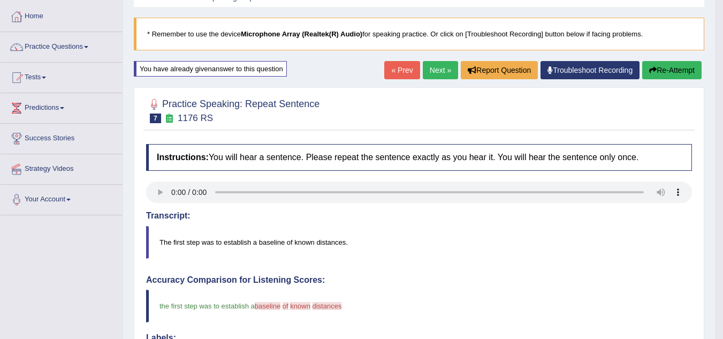
scroll to position [66, 0]
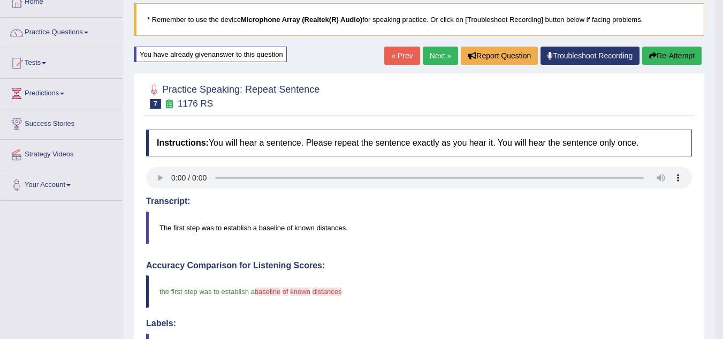
click at [662, 52] on button "Re-Attempt" at bounding box center [671, 56] width 59 height 18
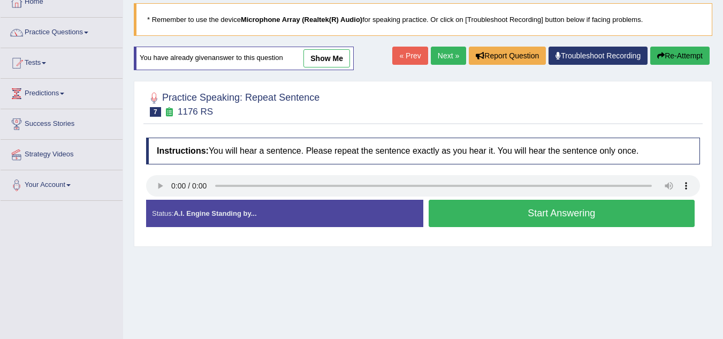
scroll to position [66, 0]
click at [492, 213] on button "Start Answering" at bounding box center [561, 212] width 266 height 27
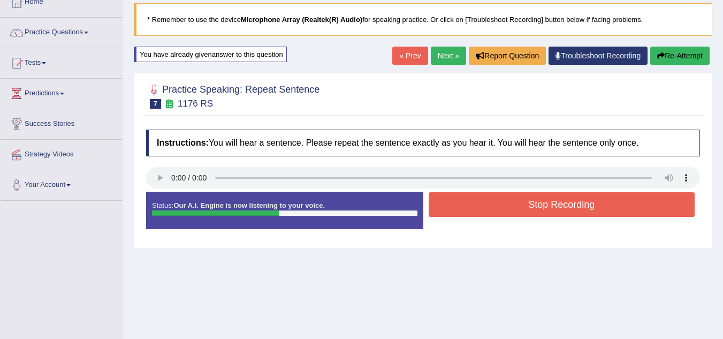
click at [491, 211] on button "Stop Recording" at bounding box center [561, 204] width 266 height 25
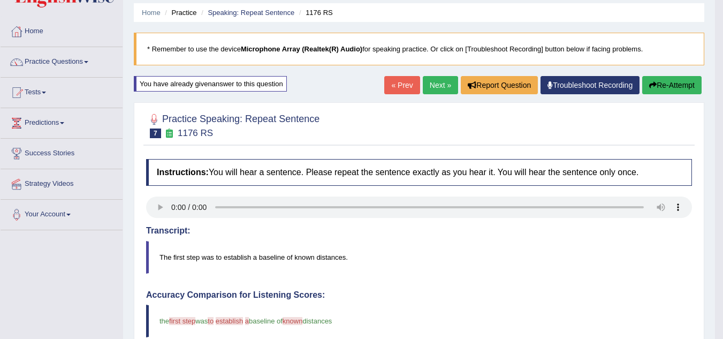
scroll to position [25, 0]
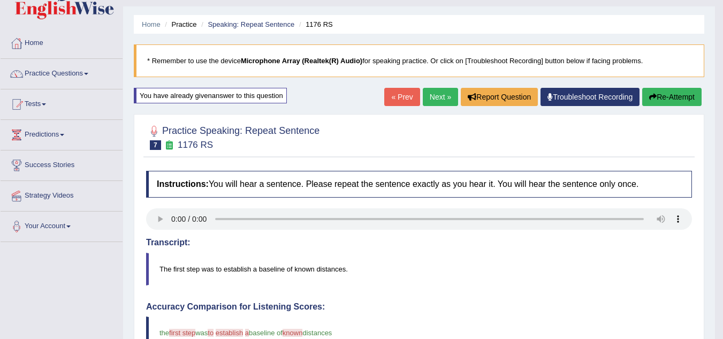
click at [649, 95] on icon "button" at bounding box center [652, 96] width 7 height 7
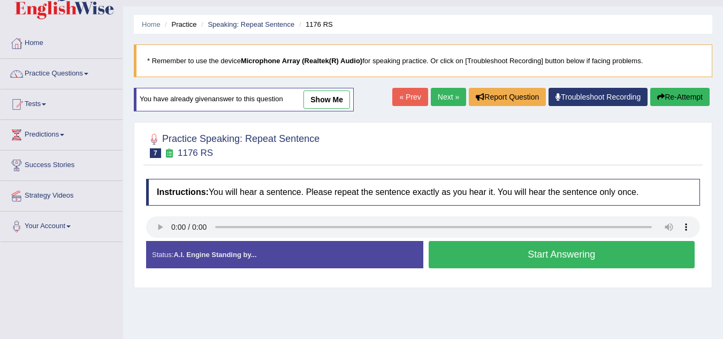
click at [576, 261] on button "Start Answering" at bounding box center [561, 254] width 266 height 27
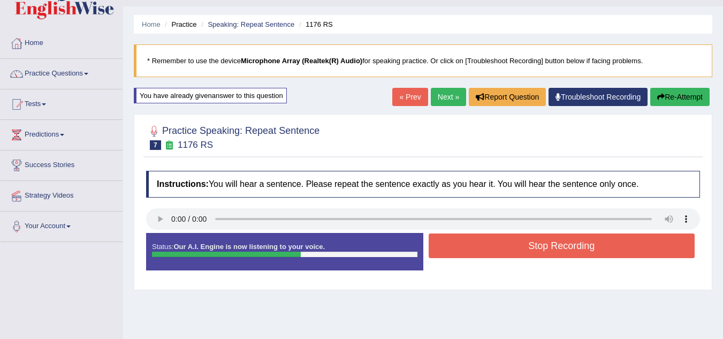
click at [569, 249] on button "Stop Recording" at bounding box center [561, 245] width 266 height 25
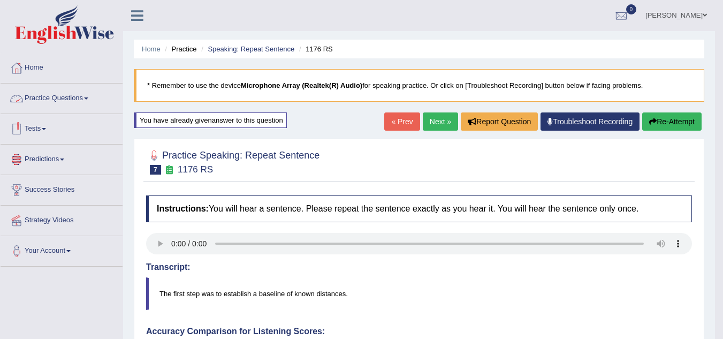
click at [55, 99] on link "Practice Questions" at bounding box center [62, 96] width 122 height 27
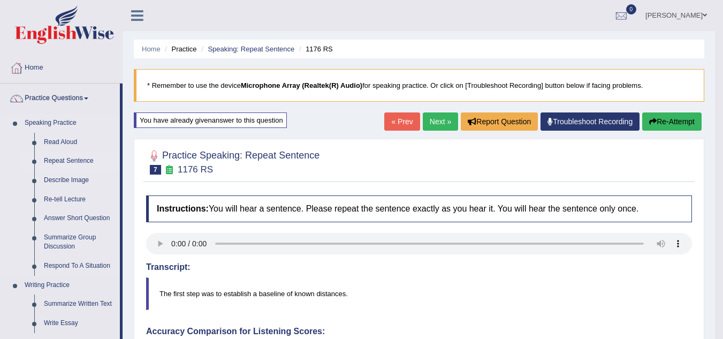
click at [59, 160] on link "Repeat Sentence" at bounding box center [79, 160] width 81 height 19
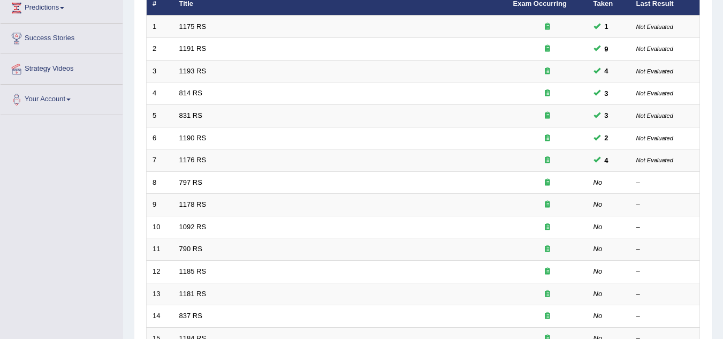
scroll to position [154, 0]
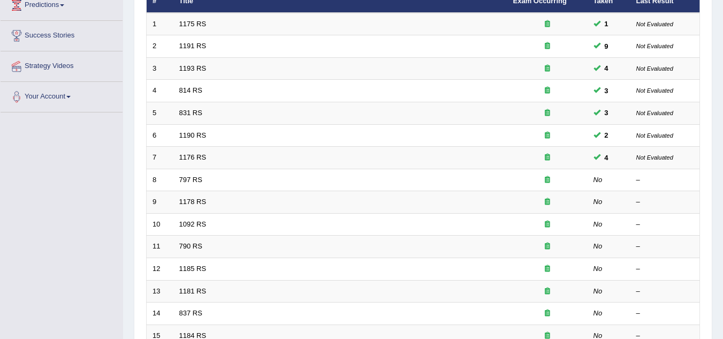
click at [722, 121] on html "Toggle navigation Home Practice Questions Speaking Practice Read Aloud Repeat S…" at bounding box center [361, 15] width 723 height 339
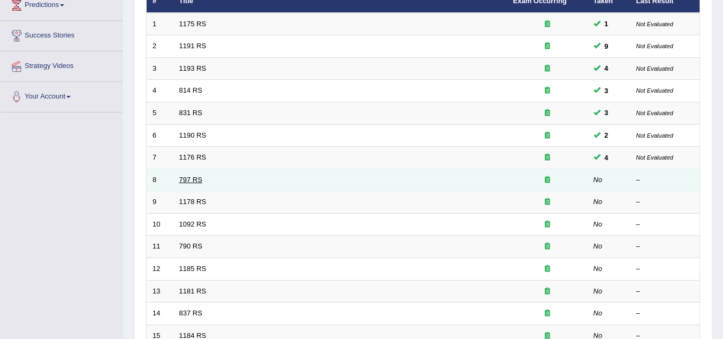
click at [185, 182] on link "797 RS" at bounding box center [190, 179] width 23 height 8
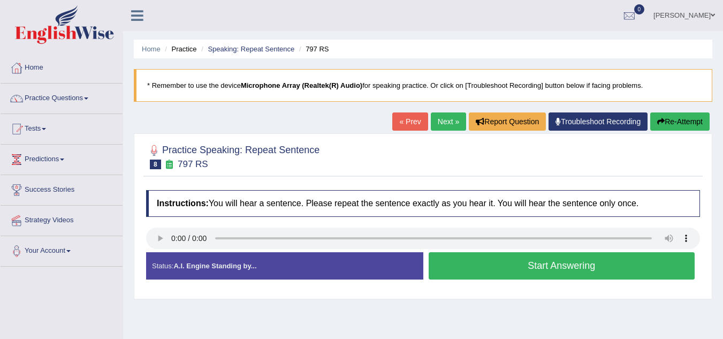
click at [479, 273] on button "Start Answering" at bounding box center [561, 265] width 266 height 27
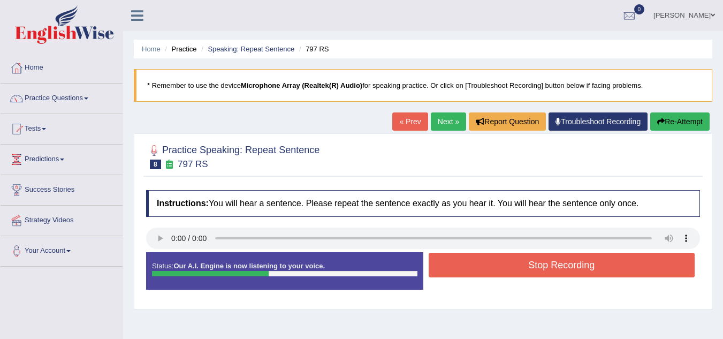
click at [479, 273] on button "Stop Recording" at bounding box center [561, 264] width 266 height 25
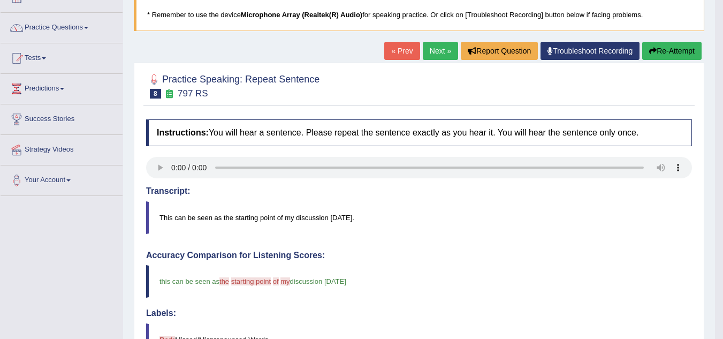
scroll to position [65, 0]
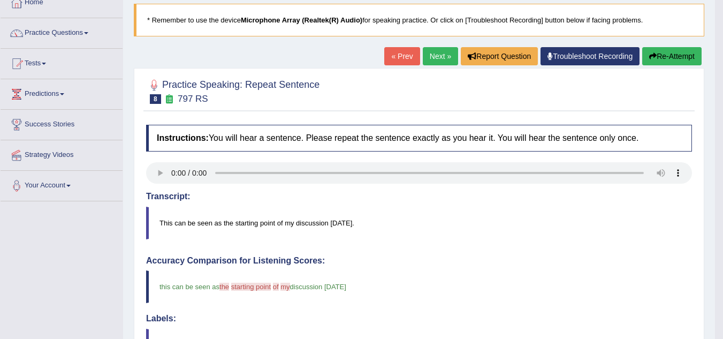
click at [667, 59] on button "Re-Attempt" at bounding box center [671, 56] width 59 height 18
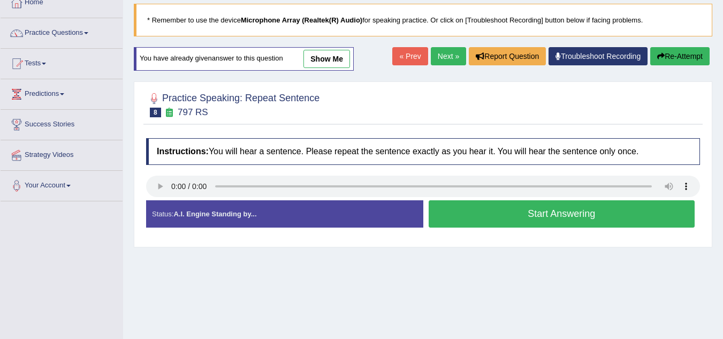
scroll to position [65, 0]
click at [493, 217] on button "Start Answering" at bounding box center [561, 213] width 266 height 27
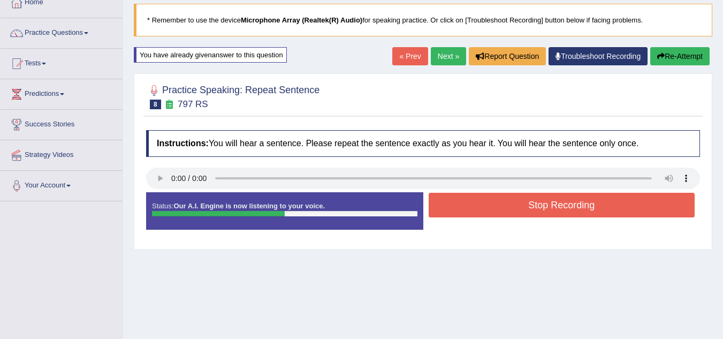
click at [493, 217] on button "Stop Recording" at bounding box center [561, 205] width 266 height 25
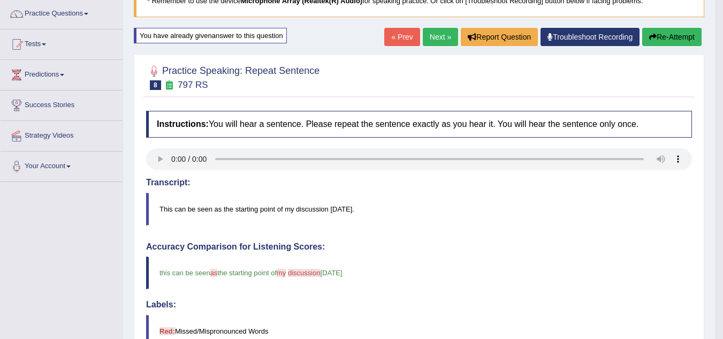
scroll to position [71, 0]
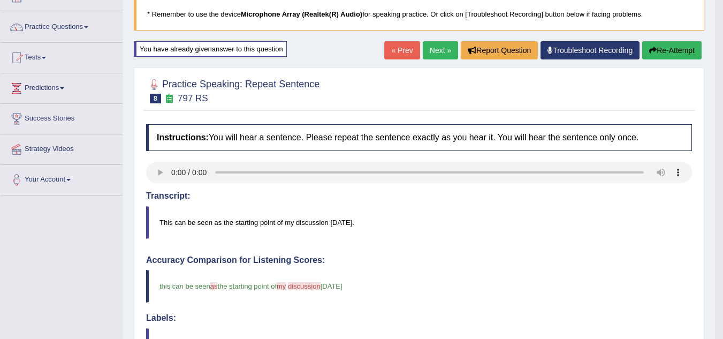
click at [661, 48] on button "Re-Attempt" at bounding box center [671, 50] width 59 height 18
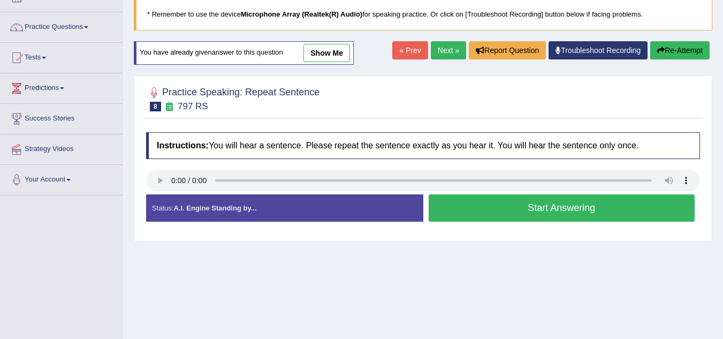
click at [479, 212] on button "Start Answering" at bounding box center [561, 207] width 266 height 27
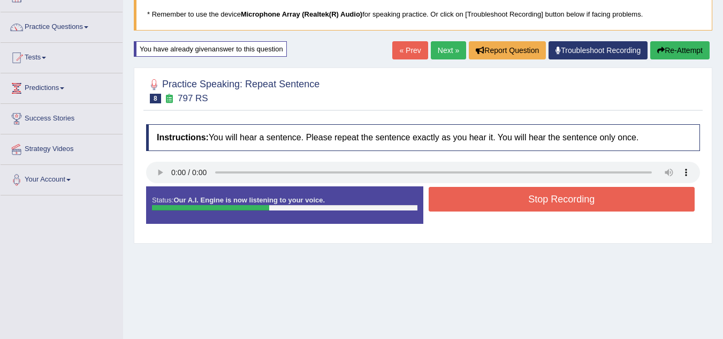
click at [479, 202] on button "Stop Recording" at bounding box center [561, 199] width 266 height 25
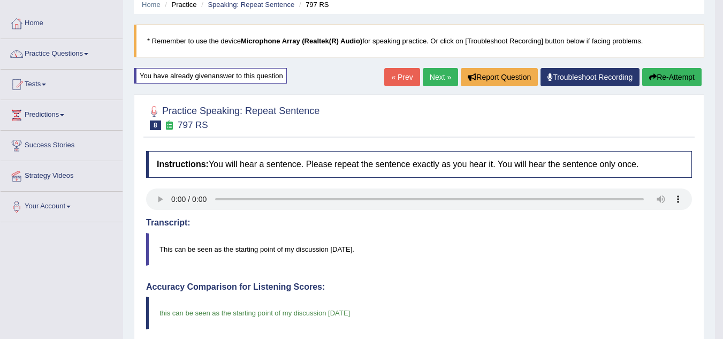
scroll to position [40, 0]
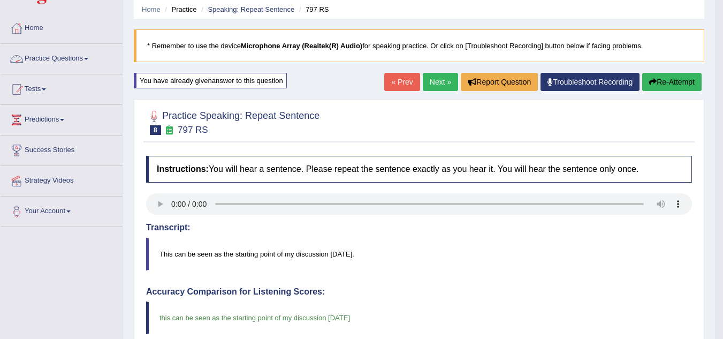
click at [58, 55] on link "Practice Questions" at bounding box center [62, 57] width 122 height 27
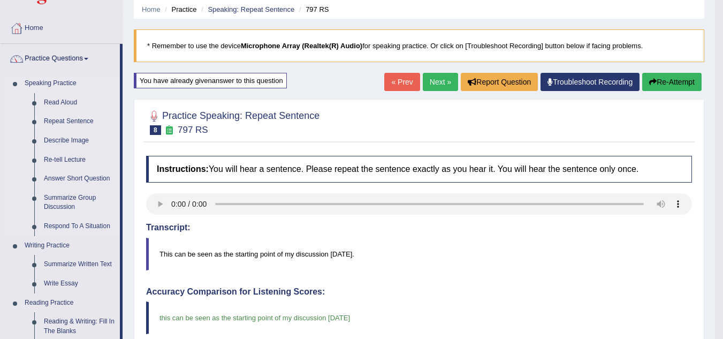
click at [58, 118] on link "Repeat Sentence" at bounding box center [79, 121] width 81 height 19
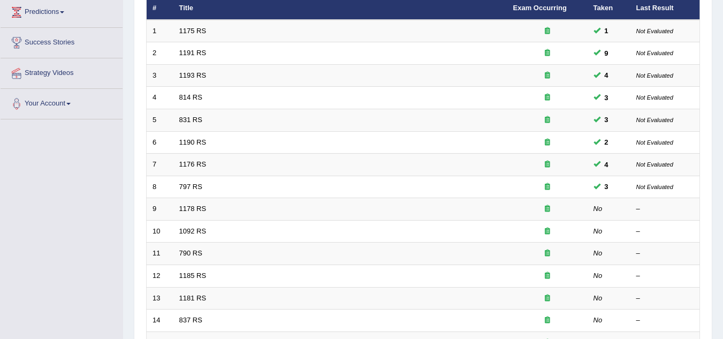
scroll to position [139, 0]
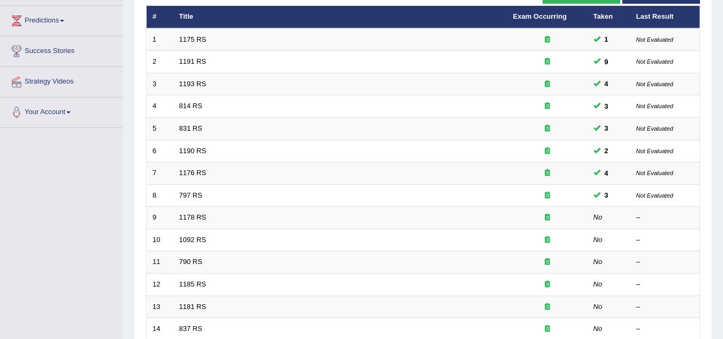
click at [722, 114] on html "Toggle navigation Home Practice Questions Speaking Practice Read Aloud Repeat S…" at bounding box center [361, 30] width 723 height 339
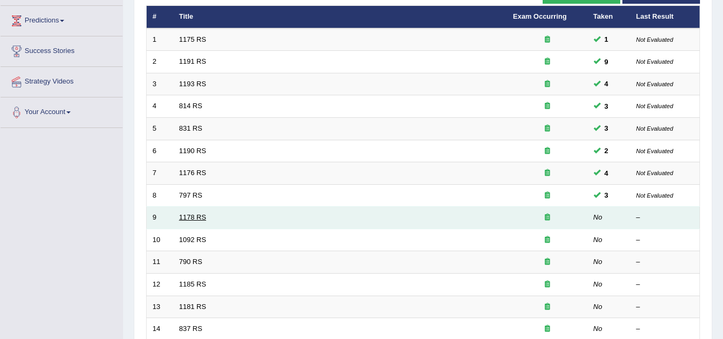
click at [195, 216] on link "1178 RS" at bounding box center [192, 217] width 27 height 8
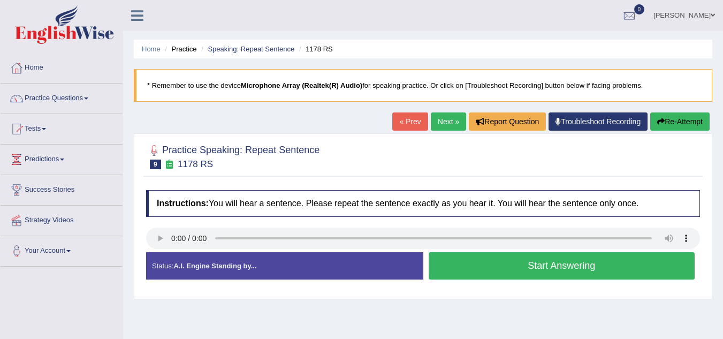
click at [459, 266] on button "Start Answering" at bounding box center [561, 265] width 266 height 27
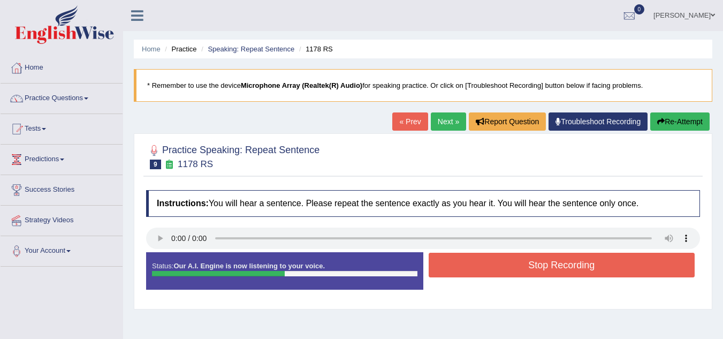
click at [459, 266] on button "Stop Recording" at bounding box center [561, 264] width 266 height 25
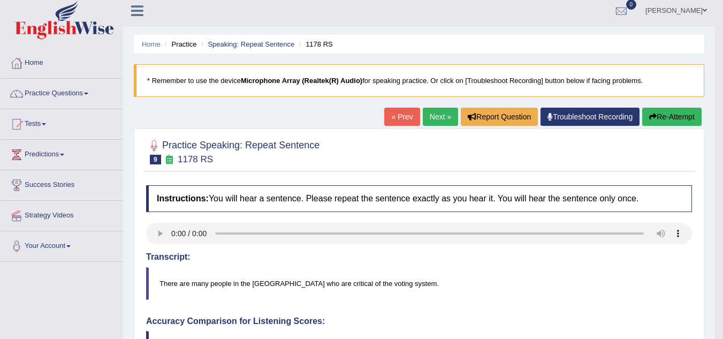
scroll to position [4, 0]
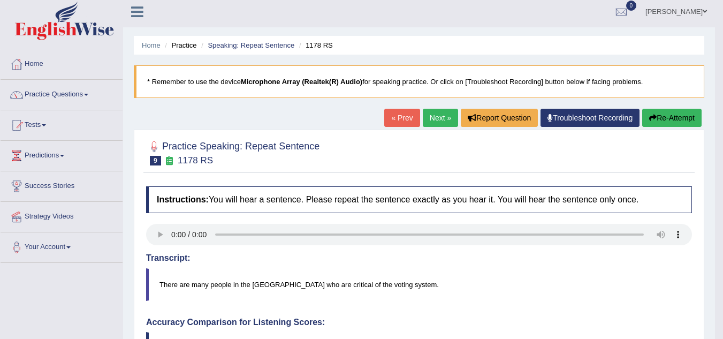
click at [656, 109] on button "Re-Attempt" at bounding box center [671, 118] width 59 height 18
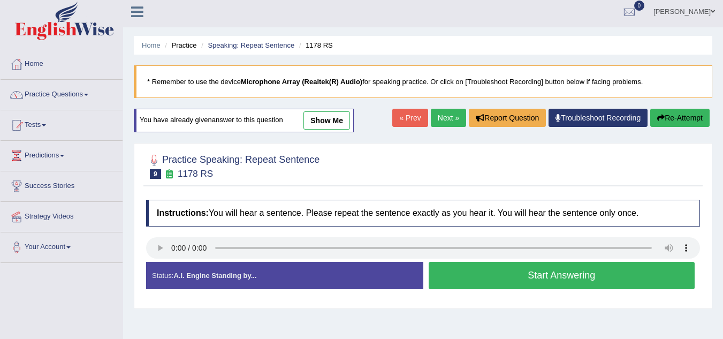
click at [483, 280] on button "Start Answering" at bounding box center [561, 275] width 266 height 27
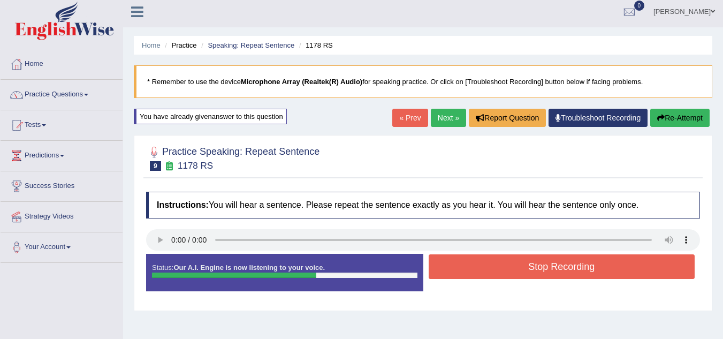
click at [477, 262] on button "Stop Recording" at bounding box center [561, 266] width 266 height 25
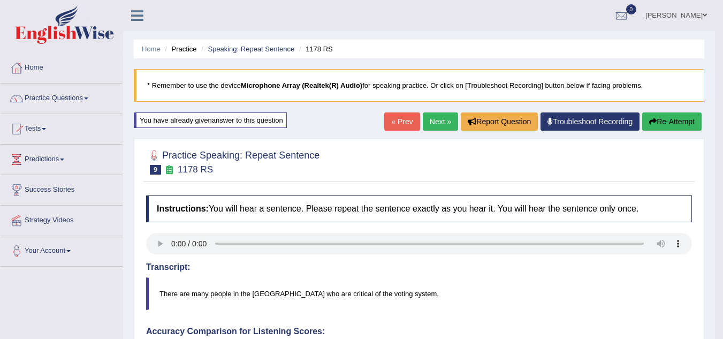
click at [428, 122] on link "Next »" at bounding box center [440, 121] width 35 height 18
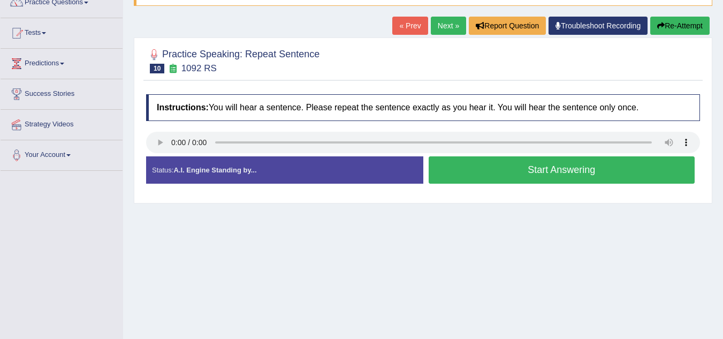
scroll to position [102, 0]
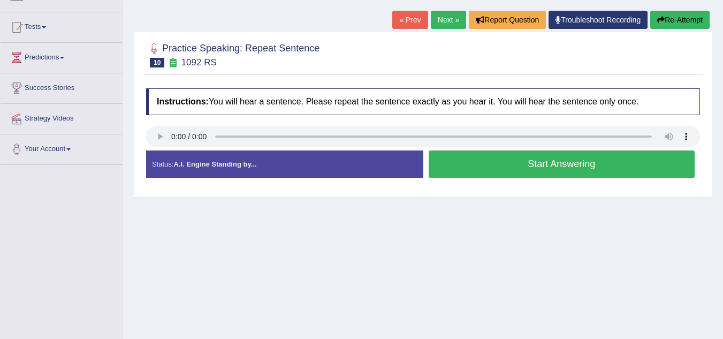
click at [466, 162] on button "Start Answering" at bounding box center [561, 163] width 266 height 27
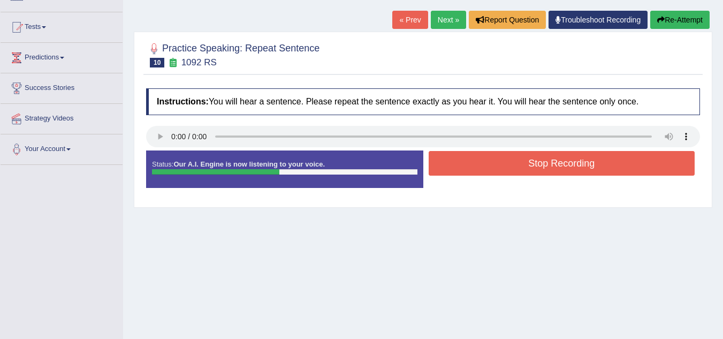
click at [466, 162] on button "Stop Recording" at bounding box center [561, 163] width 266 height 25
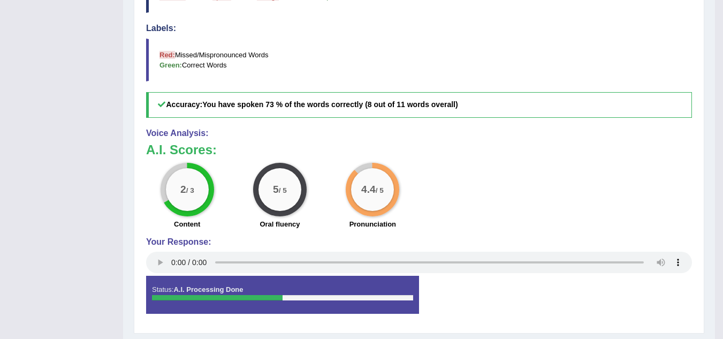
scroll to position [360, 0]
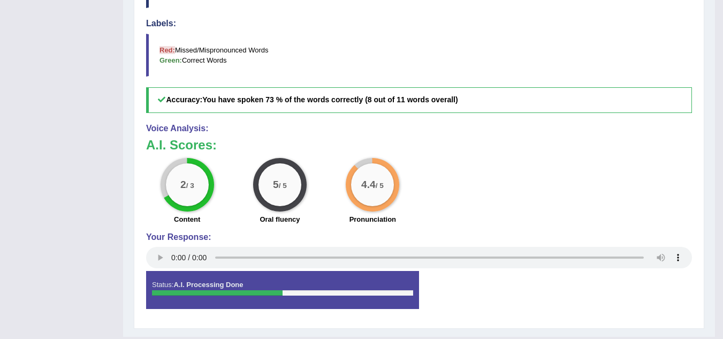
click at [183, 208] on div "Voice Analysis: A.I. Scores: 2 / 3 Content 5 / 5 Oral fluency 4.4 / 5 Pronuncia…" at bounding box center [419, 198] width 546 height 148
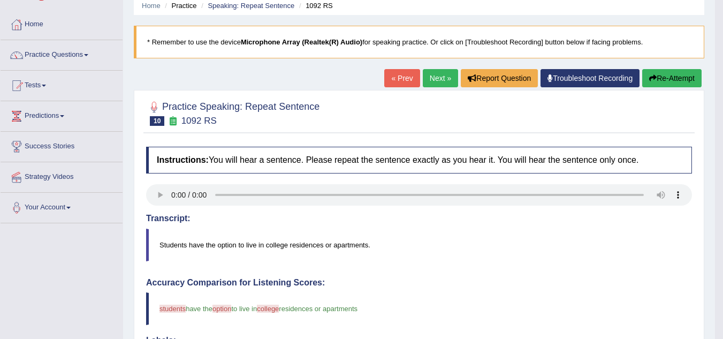
scroll to position [42, 0]
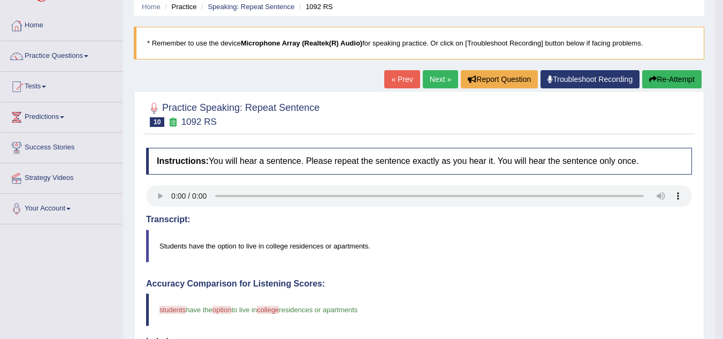
click at [656, 78] on button "Re-Attempt" at bounding box center [671, 79] width 59 height 18
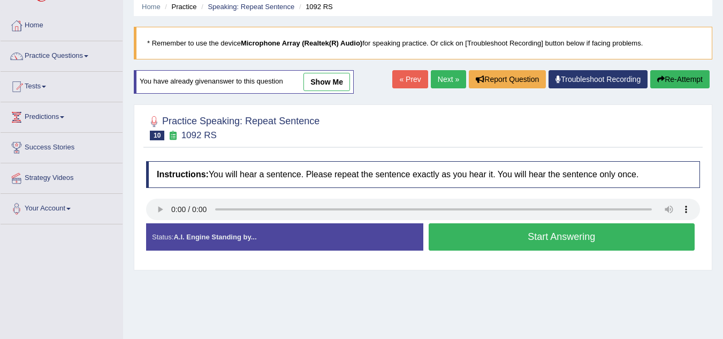
click at [542, 231] on button "Start Answering" at bounding box center [561, 236] width 266 height 27
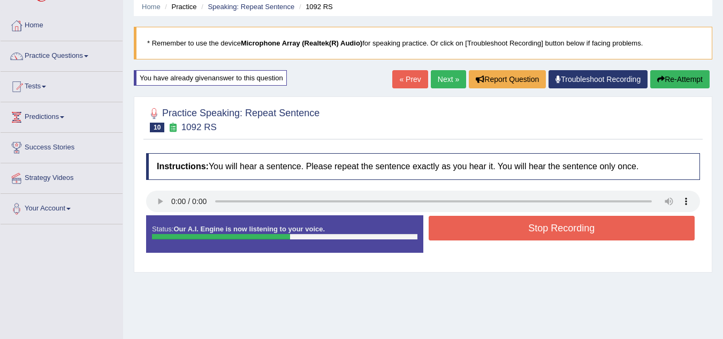
click at [542, 231] on button "Stop Recording" at bounding box center [561, 228] width 266 height 25
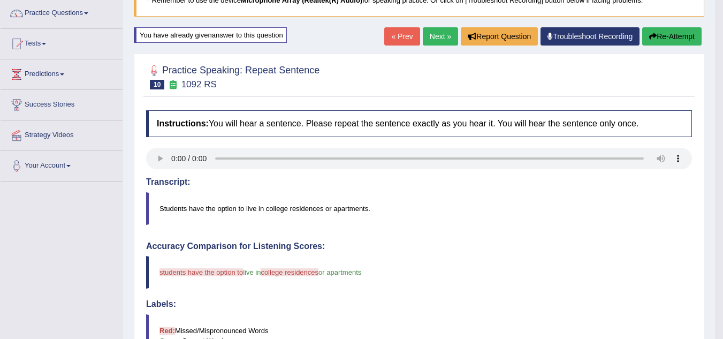
scroll to position [82, 0]
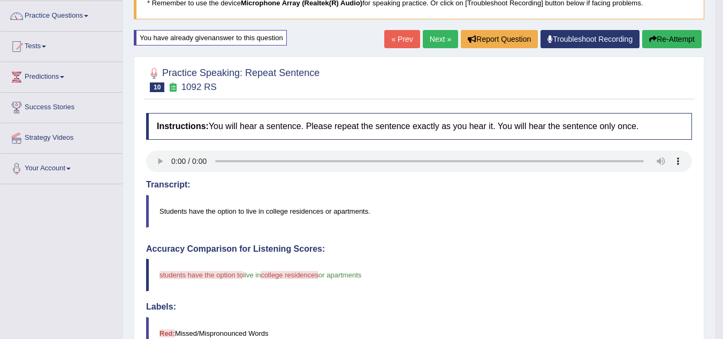
click at [661, 41] on button "Re-Attempt" at bounding box center [671, 39] width 59 height 18
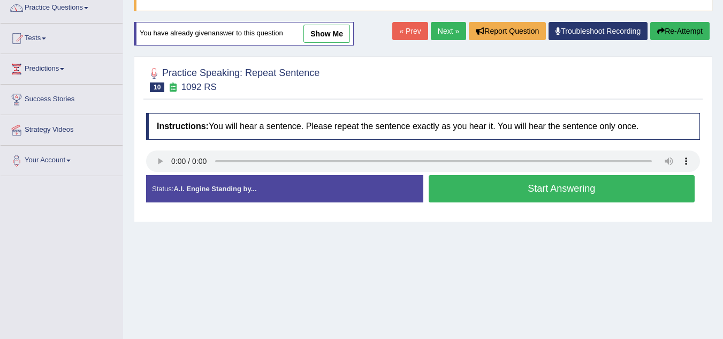
click at [543, 193] on button "Start Answering" at bounding box center [561, 188] width 266 height 27
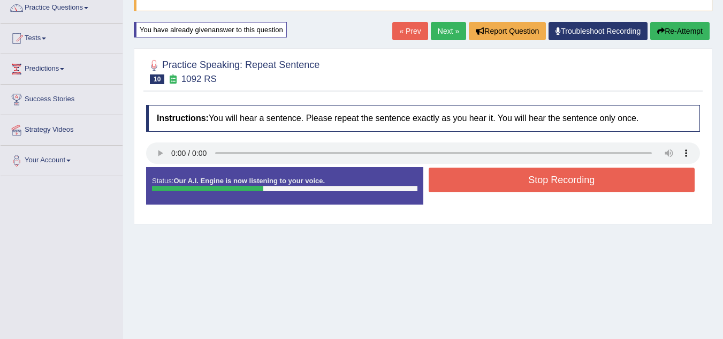
click at [543, 193] on div "Stop Recording" at bounding box center [561, 180] width 277 height 27
click at [539, 179] on button "Stop Recording" at bounding box center [561, 179] width 266 height 25
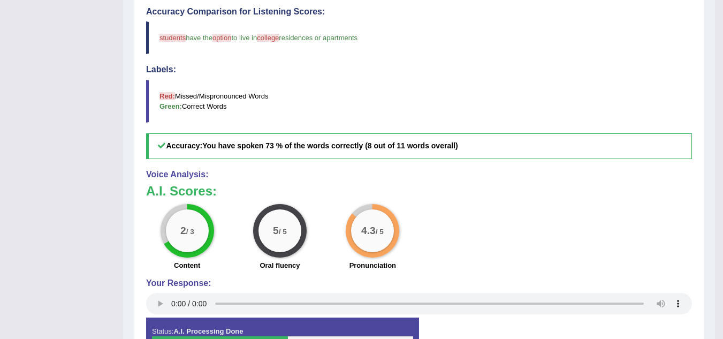
scroll to position [322, 0]
